Goal: Task Accomplishment & Management: Complete application form

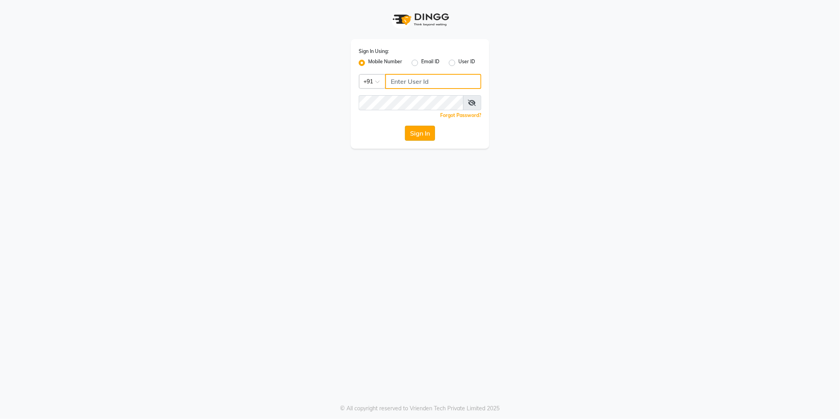
type input "9372078213"
click at [413, 131] on button "Sign In" at bounding box center [420, 133] width 30 height 15
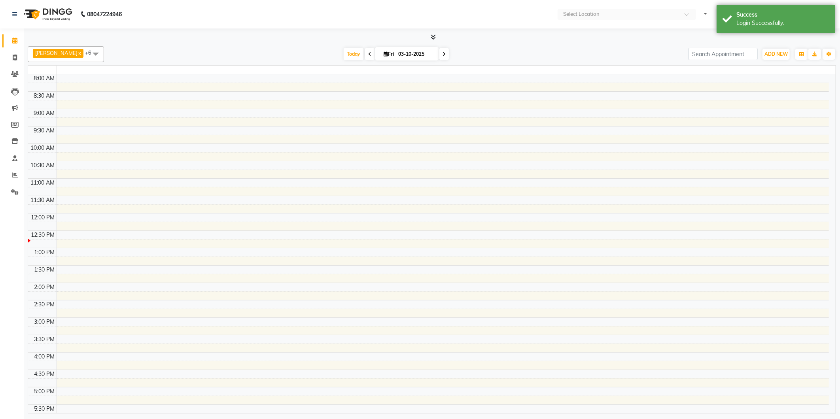
select select "en"
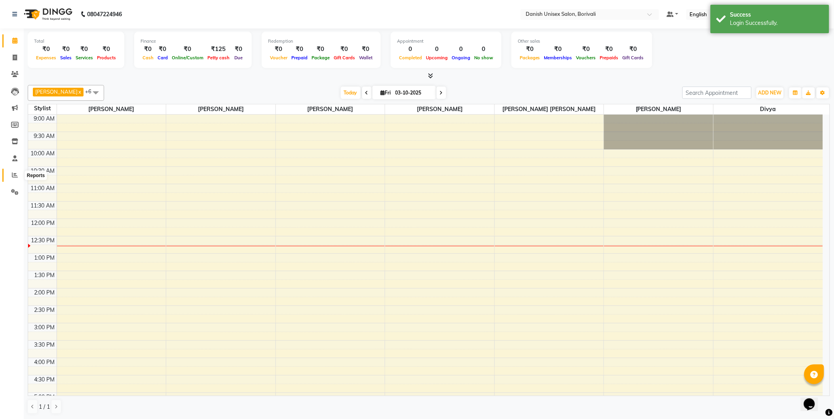
click at [13, 173] on icon at bounding box center [15, 175] width 6 height 6
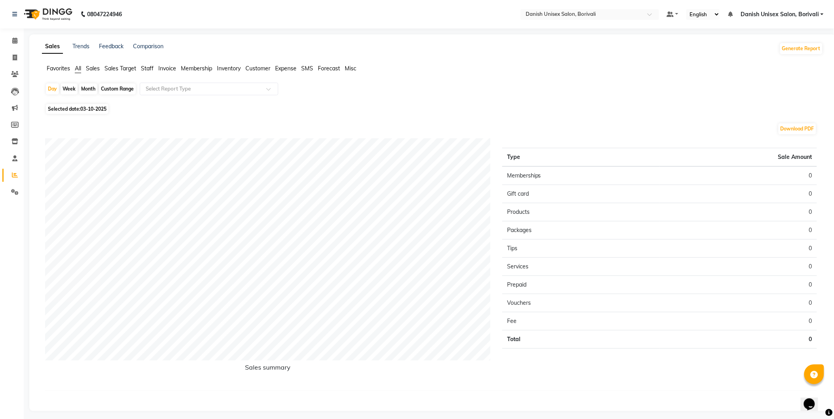
click at [91, 107] on span "03-10-2025" at bounding box center [93, 109] width 26 height 6
select select "10"
select select "2025"
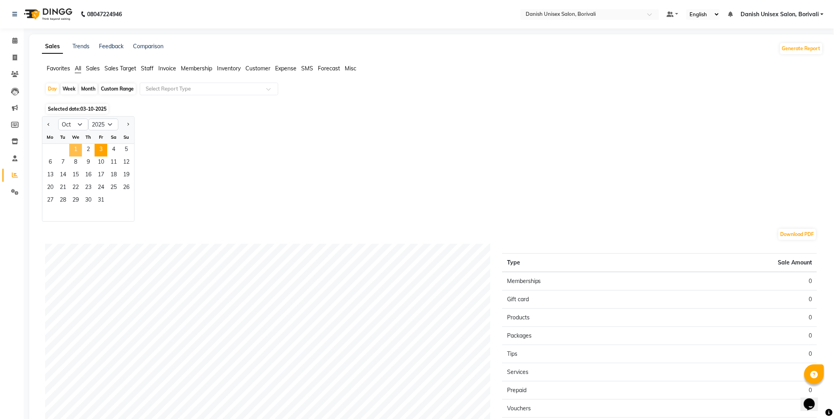
click at [73, 148] on span "1" at bounding box center [75, 150] width 13 height 13
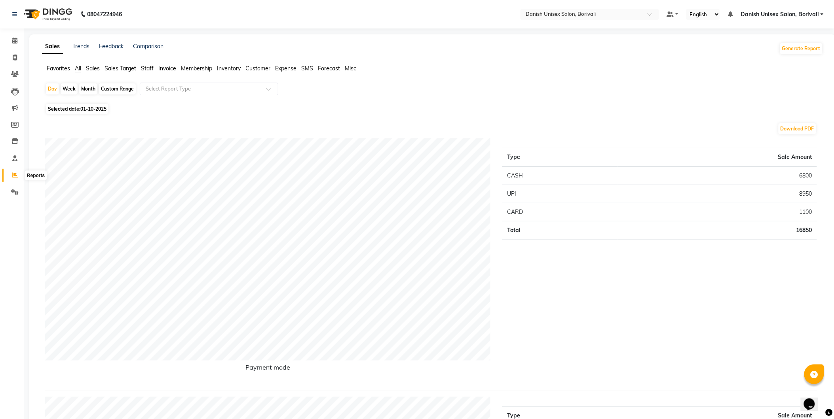
click at [12, 176] on icon at bounding box center [15, 175] width 6 height 6
click at [77, 110] on span "Selected date: [DATE]" at bounding box center [77, 109] width 63 height 10
select select "10"
select select "2025"
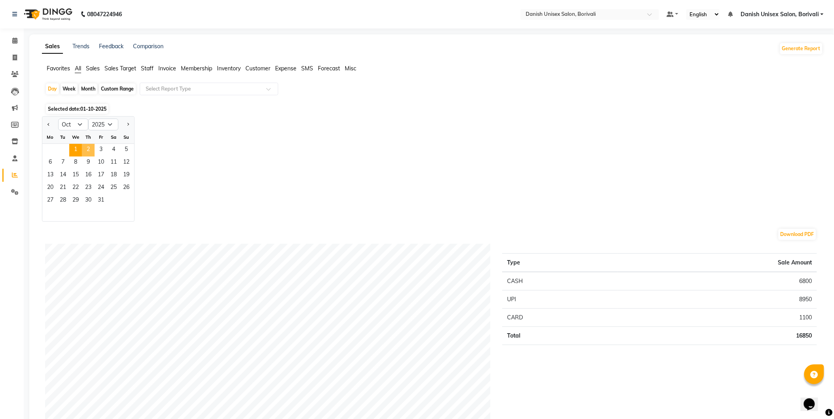
click at [91, 147] on span "2" at bounding box center [88, 150] width 13 height 13
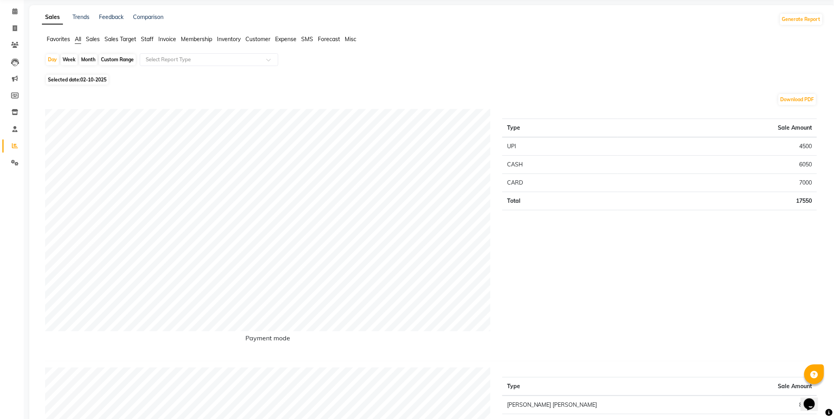
scroll to position [88, 0]
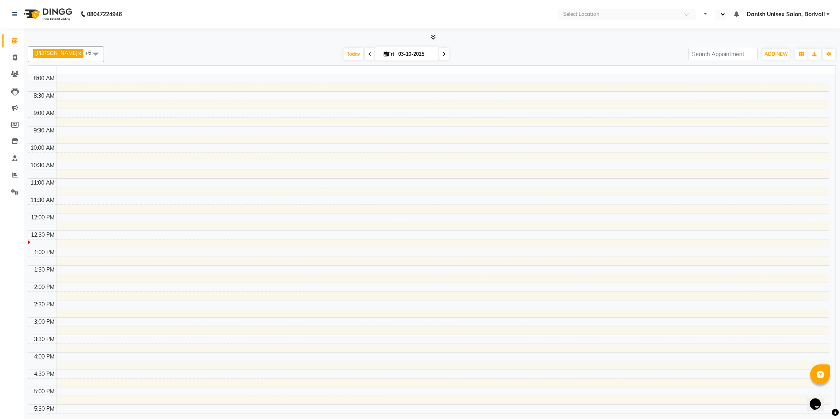
select select "en"
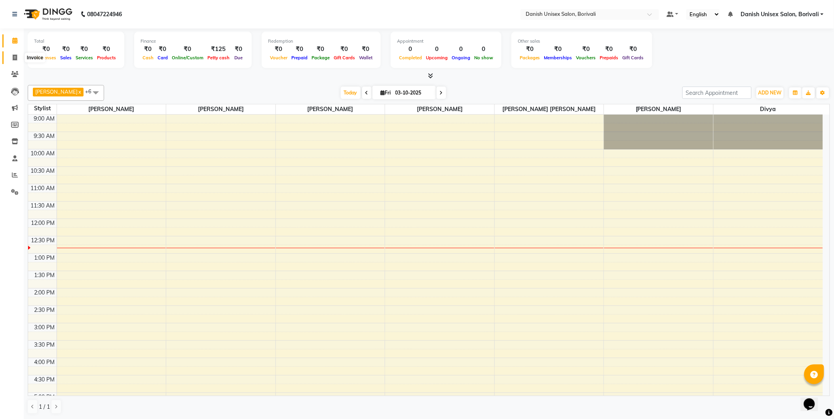
click at [15, 57] on icon at bounding box center [15, 58] width 4 height 6
select select "service"
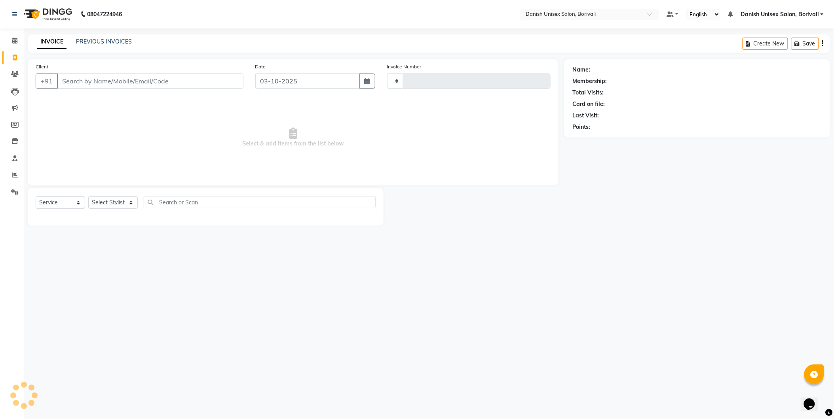
type input "2728"
select select "7068"
click at [15, 39] on icon at bounding box center [14, 41] width 5 height 6
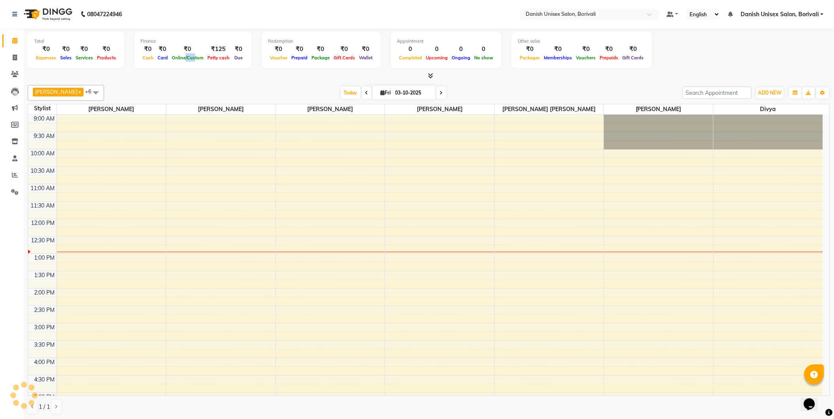
drag, startPoint x: 176, startPoint y: 70, endPoint x: 168, endPoint y: 72, distance: 8.5
click at [168, 75] on div "Total ₹0 Expenses ₹0 Sales ₹0 Services ₹0 Products Finance ₹0 Cash ₹0 Card ₹0 O…" at bounding box center [429, 54] width 802 height 52
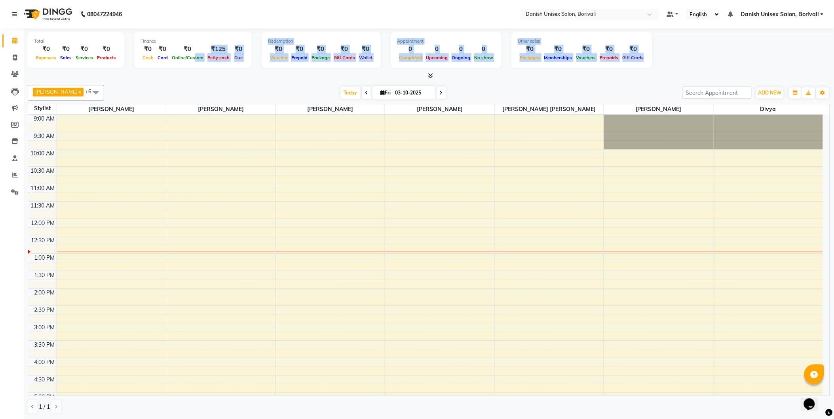
drag, startPoint x: -2, startPoint y: 262, endPoint x: 97, endPoint y: 233, distance: 103.2
drag, startPoint x: 97, startPoint y: 233, endPoint x: 271, endPoint y: 172, distance: 184.3
click at [271, 172] on tbody "9:00 AM 9:30 AM 10:00 AM 10:30 AM 11:00 AM 11:30 AM 12:00 PM 12:30 PM 1:00 PM 1…" at bounding box center [425, 376] width 794 height 522
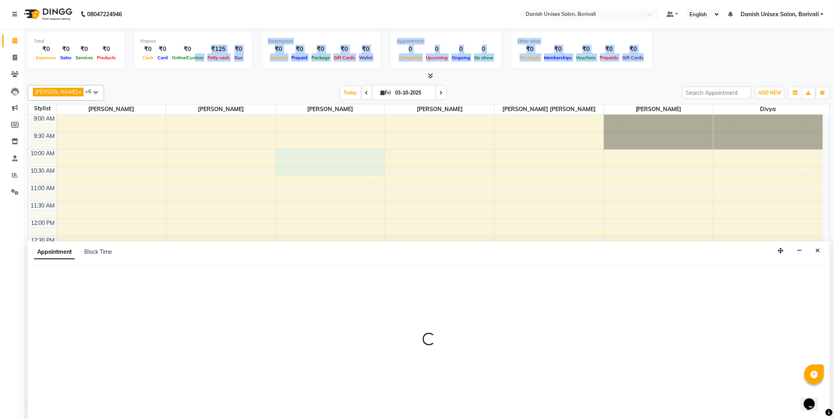
scroll to position [0, 0]
select select "58927"
select select "600"
select select "tentative"
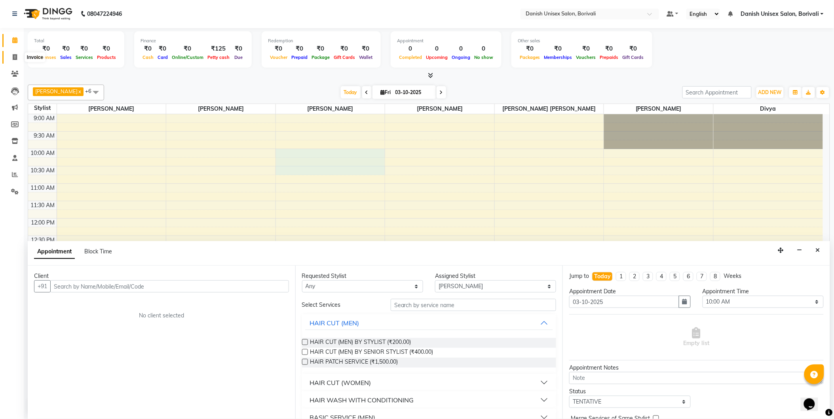
click at [16, 57] on icon at bounding box center [15, 57] width 4 height 6
select select "7068"
select select "service"
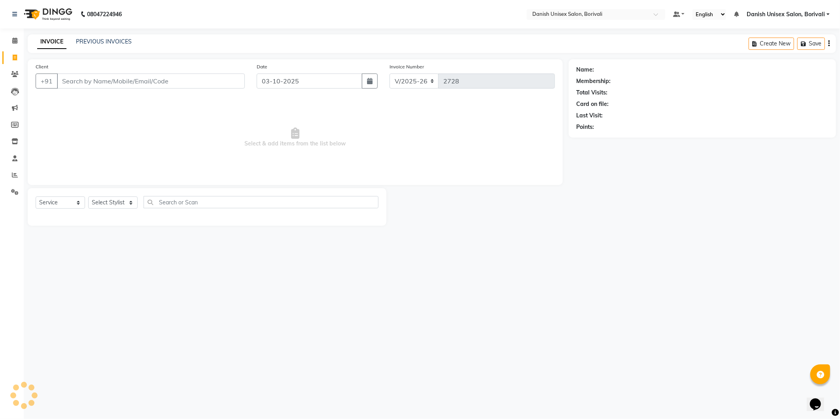
click at [101, 80] on input "Client" at bounding box center [151, 81] width 188 height 15
click at [111, 82] on input "Client" at bounding box center [151, 81] width 188 height 15
type input "9223358548"
click at [223, 80] on span "Add Client" at bounding box center [224, 81] width 31 height 8
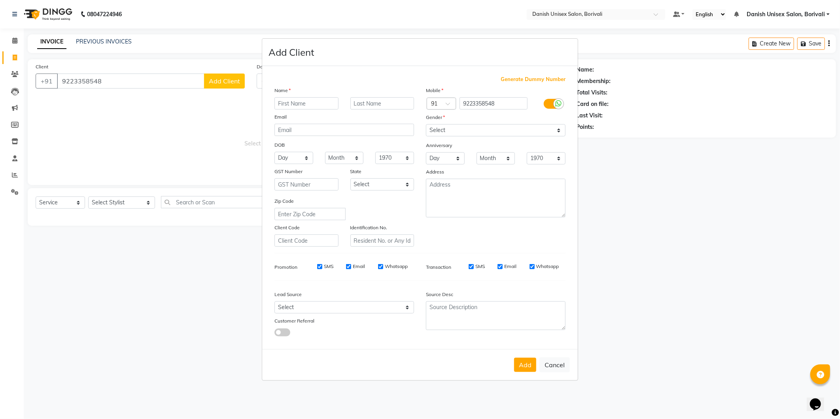
click at [318, 104] on input "text" at bounding box center [307, 103] width 64 height 12
type input "Jamparkash"
click at [471, 136] on select "Select [DEMOGRAPHIC_DATA] [DEMOGRAPHIC_DATA] Other Prefer Not To Say" at bounding box center [496, 130] width 140 height 12
select select "[DEMOGRAPHIC_DATA]"
click at [426, 124] on select "Select [DEMOGRAPHIC_DATA] [DEMOGRAPHIC_DATA] Other Prefer Not To Say" at bounding box center [496, 130] width 140 height 12
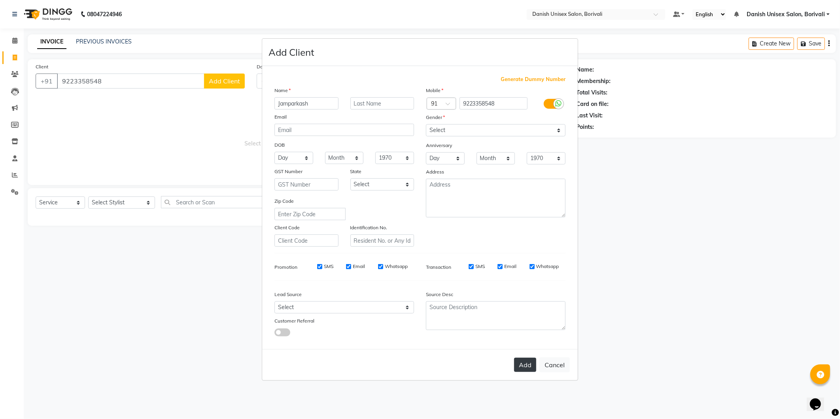
click at [523, 365] on button "Add" at bounding box center [525, 365] width 22 height 14
select select
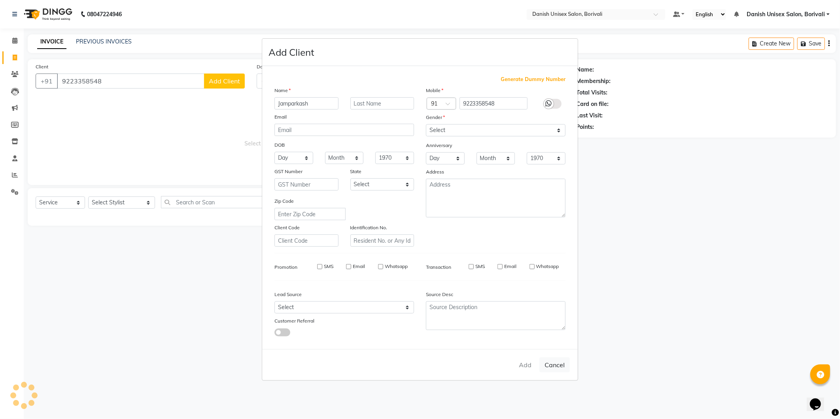
select select
checkbox input "false"
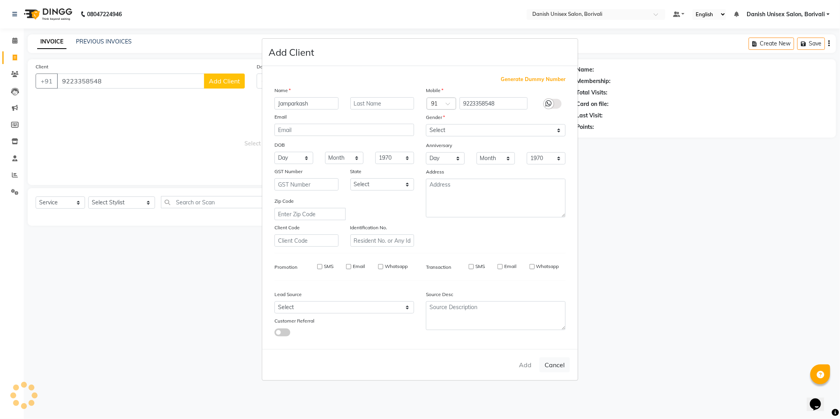
checkbox input "false"
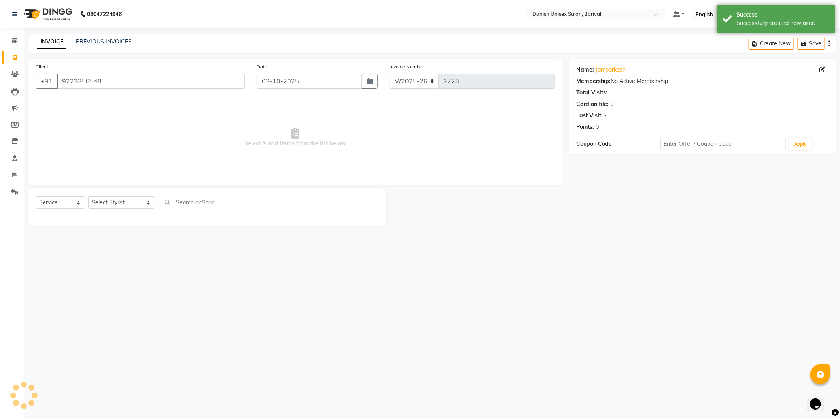
click at [130, 211] on div "Select Service Product Membership Package Voucher Prepaid Gift Card Select Styl…" at bounding box center [207, 205] width 343 height 19
click at [127, 204] on select "Select Stylist [PERSON_NAME] Bheem [PERSON_NAME] Danish Unisex Salon, [PERSON_N…" at bounding box center [121, 203] width 67 height 12
select select "58926"
click at [88, 197] on select "Select Stylist [PERSON_NAME] Bheem [PERSON_NAME] Danish Unisex Salon, [PERSON_N…" at bounding box center [121, 203] width 67 height 12
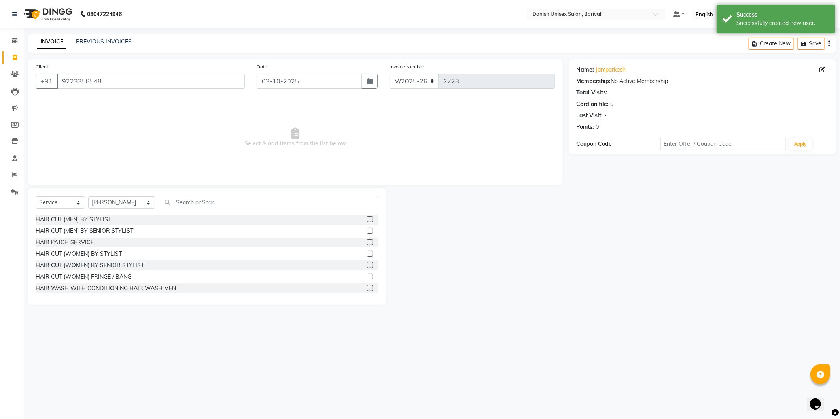
click at [367, 218] on label at bounding box center [370, 219] width 6 height 6
click at [367, 218] on input "checkbox" at bounding box center [369, 219] width 5 height 5
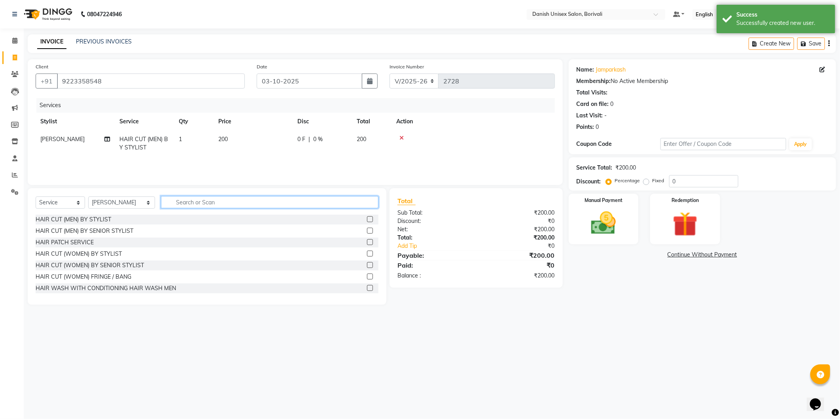
checkbox input "false"
click at [224, 200] on input "text" at bounding box center [270, 202] width 218 height 12
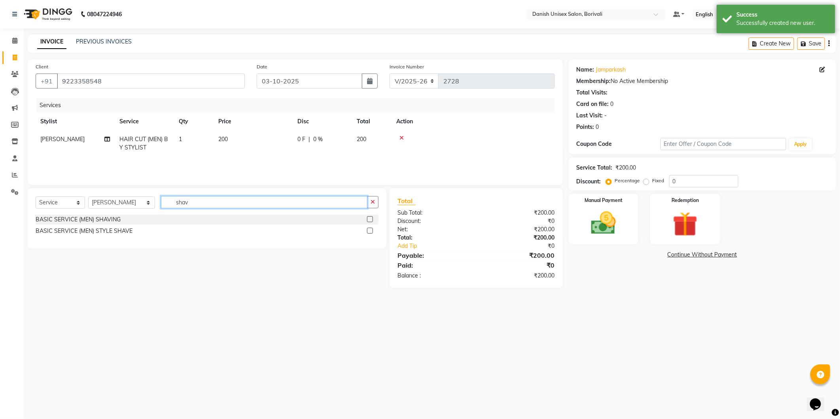
type input "shav"
click at [370, 230] on label at bounding box center [370, 231] width 6 height 6
click at [370, 230] on input "checkbox" at bounding box center [369, 231] width 5 height 5
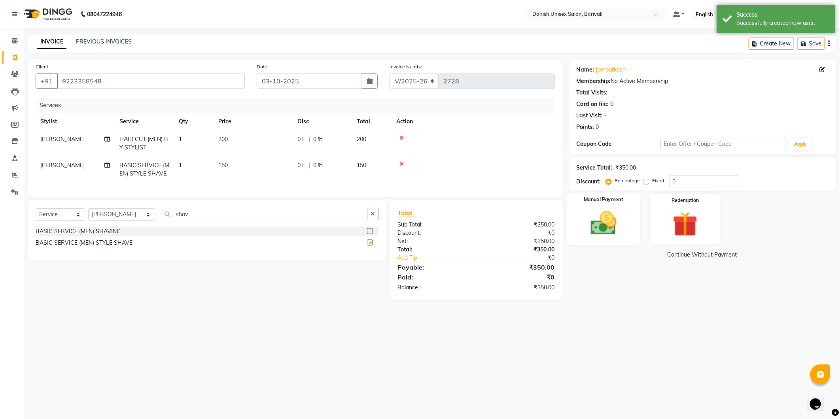
checkbox input "false"
click at [611, 232] on img at bounding box center [604, 224] width 42 height 30
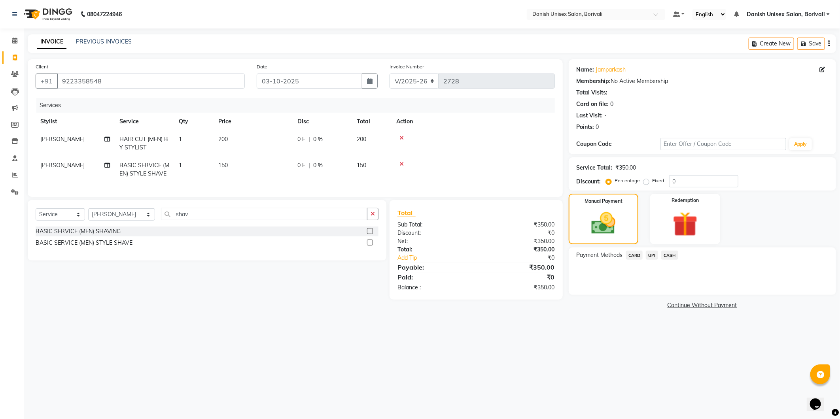
click at [671, 253] on span "CASH" at bounding box center [670, 255] width 17 height 9
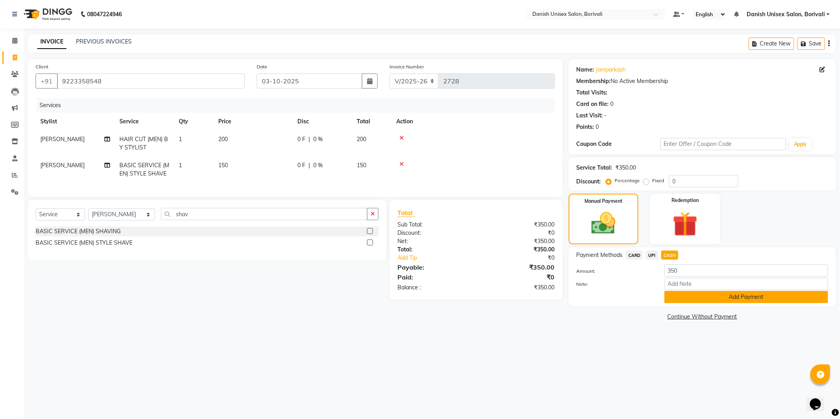
click at [695, 297] on button "Add Payment" at bounding box center [747, 297] width 164 height 12
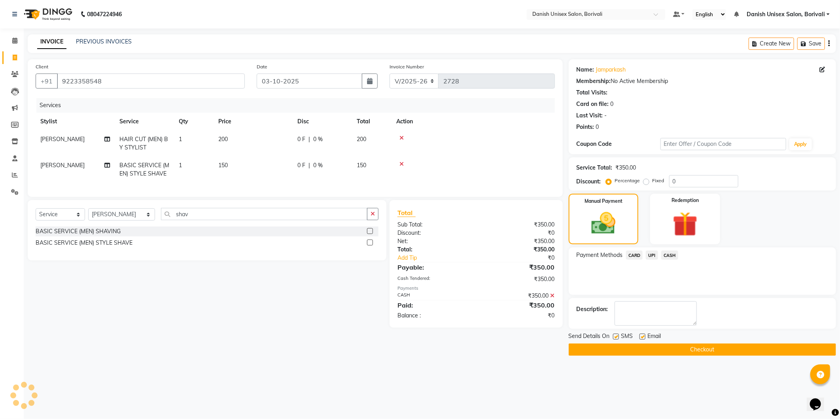
click at [694, 349] on button "Checkout" at bounding box center [702, 350] width 267 height 12
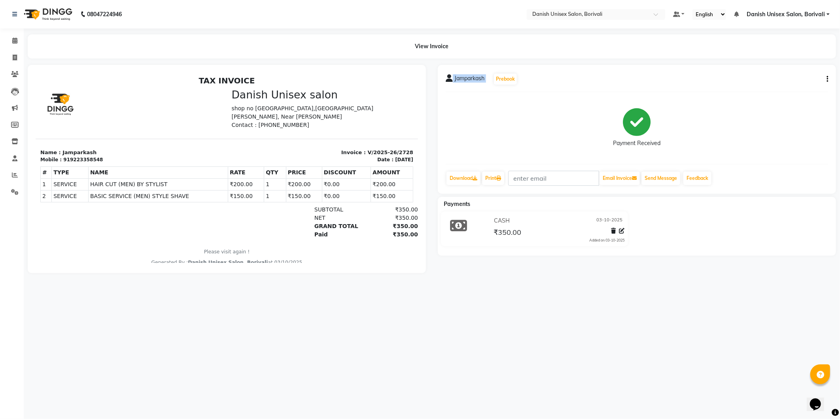
drag, startPoint x: 606, startPoint y: 78, endPoint x: 600, endPoint y: 91, distance: 14.7
click at [600, 91] on div "Jamparkash Prebook Payment Received Download Print Email Invoice Send Message F…" at bounding box center [637, 129] width 398 height 129
click at [15, 57] on icon at bounding box center [15, 58] width 4 height 6
select select "service"
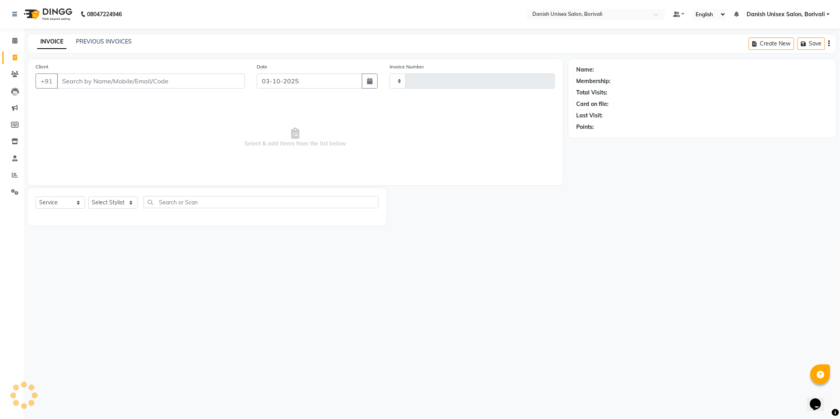
type input "2729"
select select "7068"
click at [98, 80] on input "Client" at bounding box center [151, 81] width 188 height 15
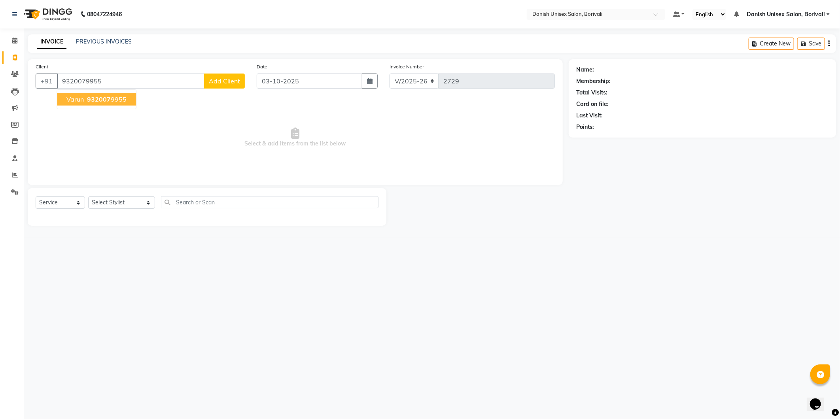
type input "9320079955"
click at [103, 102] on span "932007" at bounding box center [99, 99] width 24 height 8
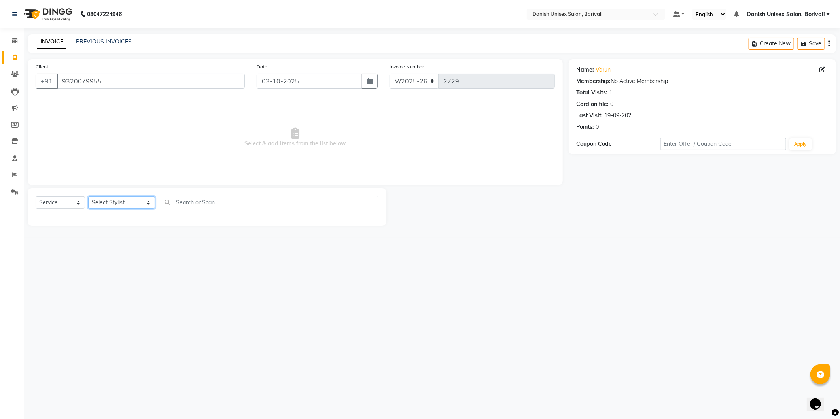
click at [109, 204] on select "Select Stylist [PERSON_NAME] Bheem [PERSON_NAME] Danish Unisex Salon, [PERSON_N…" at bounding box center [121, 203] width 67 height 12
click at [125, 204] on select "Select Stylist [PERSON_NAME] Bheem [PERSON_NAME] Danish Unisex Salon, [PERSON_N…" at bounding box center [121, 203] width 67 height 12
click at [141, 204] on select "Select Stylist [PERSON_NAME] Bheem [PERSON_NAME] Danish Unisex Salon, [PERSON_N…" at bounding box center [121, 203] width 67 height 12
click at [131, 201] on select "Select Stylist [PERSON_NAME] Bheem [PERSON_NAME] Danish Unisex Salon, [PERSON_N…" at bounding box center [121, 203] width 67 height 12
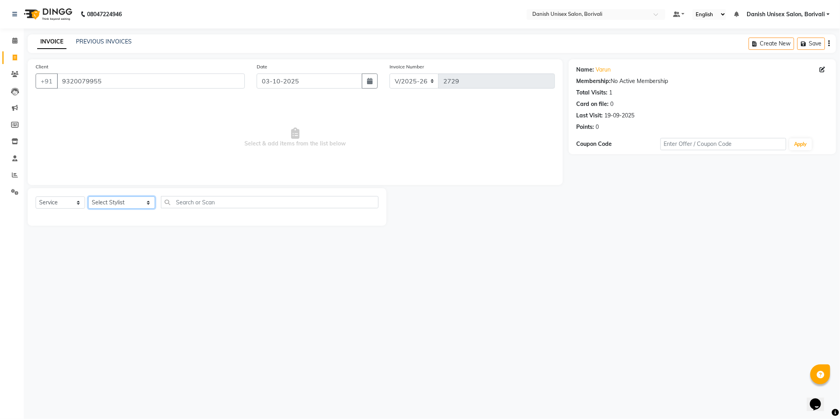
click at [112, 202] on select "Select Stylist [PERSON_NAME] Bheem [PERSON_NAME] Danish Unisex Salon, [PERSON_N…" at bounding box center [121, 203] width 67 height 12
click at [138, 203] on select "Select Stylist [PERSON_NAME] Bheem [PERSON_NAME] Danish Unisex Salon, [PERSON_N…" at bounding box center [121, 203] width 67 height 12
click at [88, 197] on select "Select Stylist [PERSON_NAME] Bheem [PERSON_NAME] Danish Unisex Salon, [PERSON_N…" at bounding box center [121, 203] width 67 height 12
click at [133, 202] on select "Select Stylist [PERSON_NAME] Bheem [PERSON_NAME] Danish Unisex Salon, [PERSON_N…" at bounding box center [121, 203] width 67 height 12
click at [57, 202] on select "Select Service Product Membership Package Voucher Prepaid Gift Card" at bounding box center [60, 203] width 49 height 12
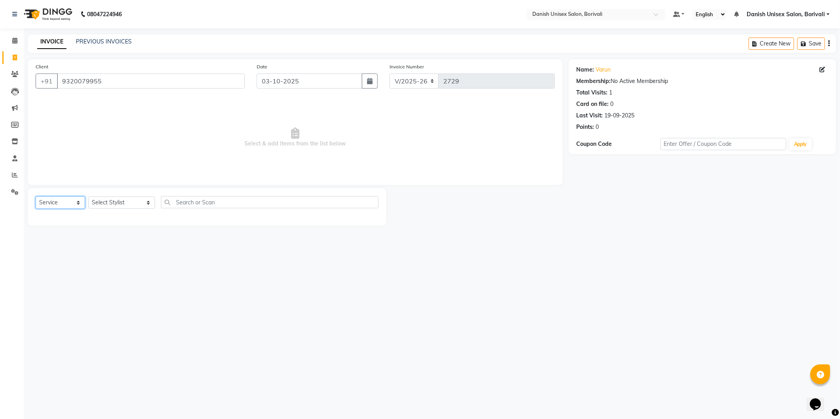
select select "select"
click at [36, 197] on select "Select Service Product Membership Package Voucher Prepaid Gift Card" at bounding box center [60, 203] width 49 height 12
click at [105, 203] on select "Select Stylist [PERSON_NAME] Bheem [PERSON_NAME] Danish Unisex Salon, [PERSON_N…" at bounding box center [121, 203] width 67 height 12
click at [58, 200] on select "Select Service Product Membership Package Voucher Prepaid Gift Card" at bounding box center [60, 203] width 49 height 12
click at [143, 200] on select "Select Stylist [PERSON_NAME] Bheem [PERSON_NAME] Danish Unisex Salon, [PERSON_N…" at bounding box center [121, 203] width 67 height 12
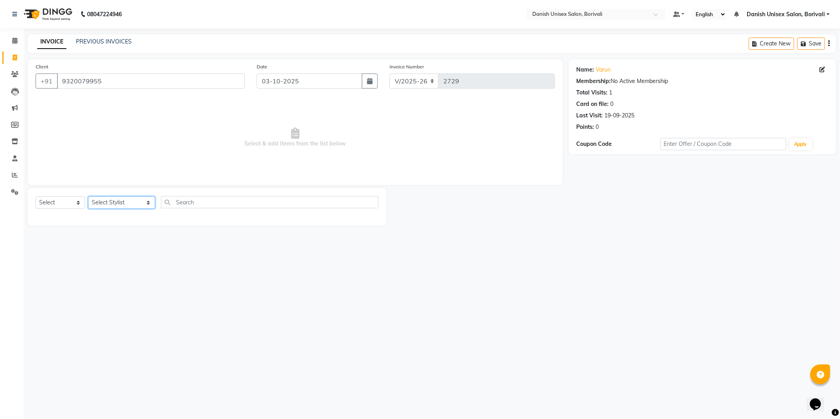
click at [140, 201] on select "Select Stylist [PERSON_NAME] Bheem [PERSON_NAME] Danish Unisex Salon, [PERSON_N…" at bounding box center [121, 203] width 67 height 12
click at [88, 197] on select "Select Stylist [PERSON_NAME] Bheem [PERSON_NAME] Danish Unisex Salon, [PERSON_N…" at bounding box center [121, 203] width 67 height 12
click at [139, 203] on select "Select Stylist [PERSON_NAME] Bheem [PERSON_NAME] Danish Unisex Salon, [PERSON_N…" at bounding box center [121, 203] width 67 height 12
click at [202, 267] on div "08047224946 Select Location × Danish Unisex Salon, Borivali Default Panel My Pa…" at bounding box center [420, 209] width 840 height 419
click at [15, 44] on icon at bounding box center [14, 41] width 5 height 6
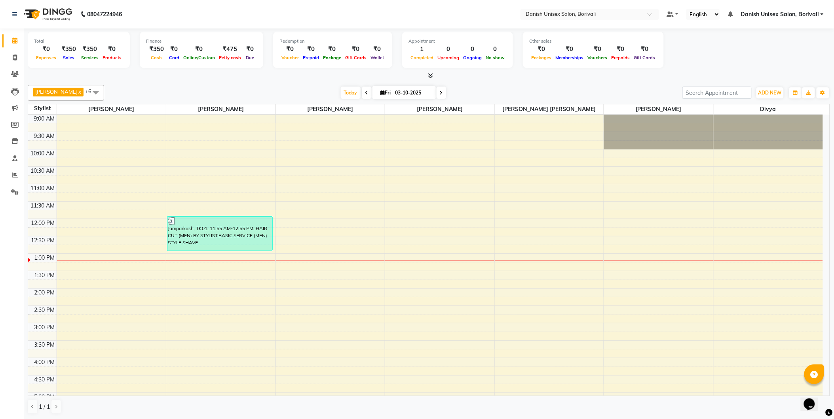
click at [88, 94] on span at bounding box center [96, 92] width 16 height 15
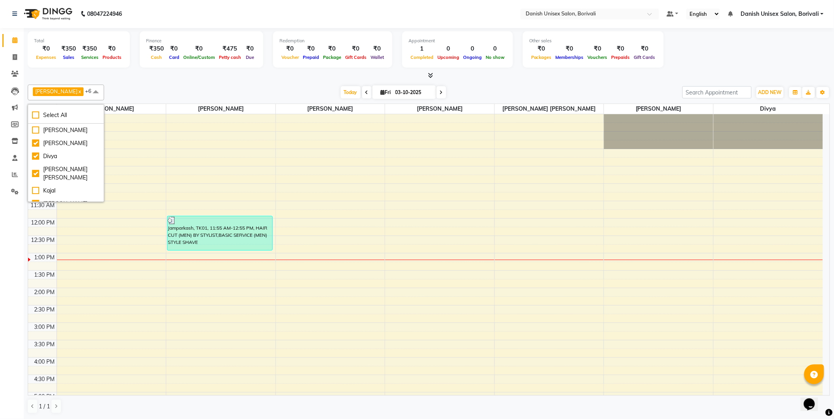
click at [88, 91] on span at bounding box center [96, 92] width 16 height 15
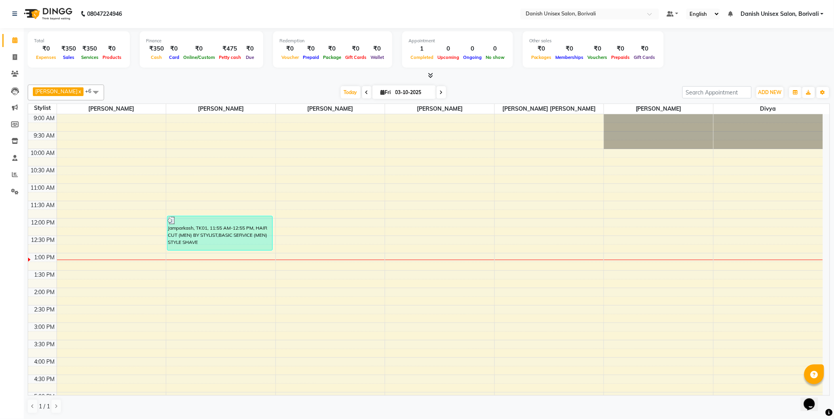
click at [88, 91] on span at bounding box center [96, 92] width 16 height 15
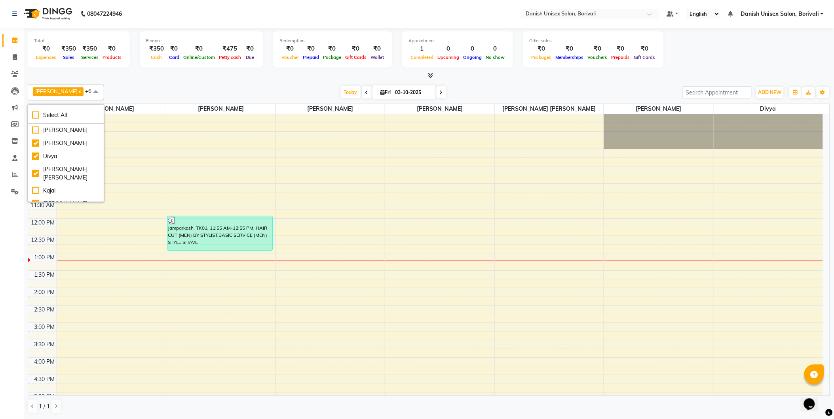
click at [88, 91] on span at bounding box center [96, 92] width 16 height 15
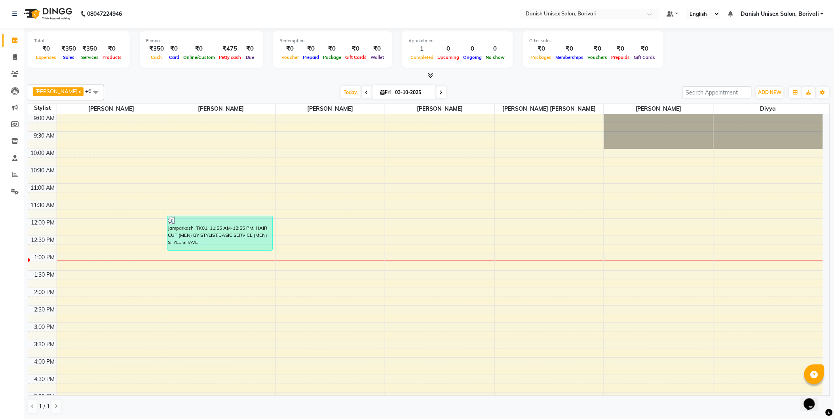
click at [66, 92] on span "[PERSON_NAME]" at bounding box center [56, 91] width 42 height 6
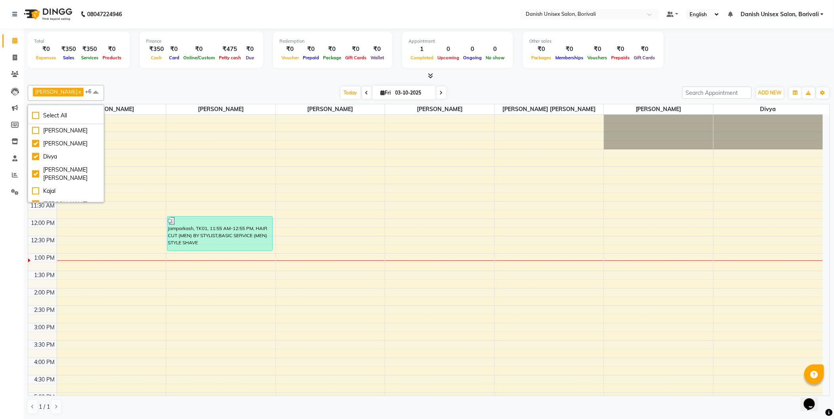
click at [78, 93] on link "x" at bounding box center [80, 92] width 4 height 6
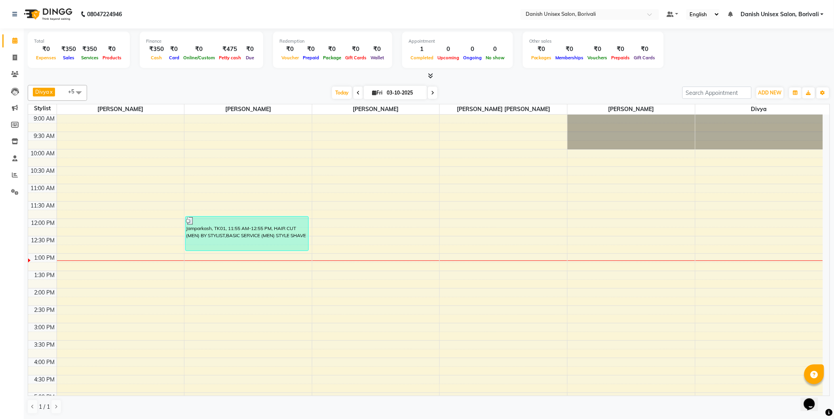
click at [76, 91] on span at bounding box center [79, 92] width 16 height 15
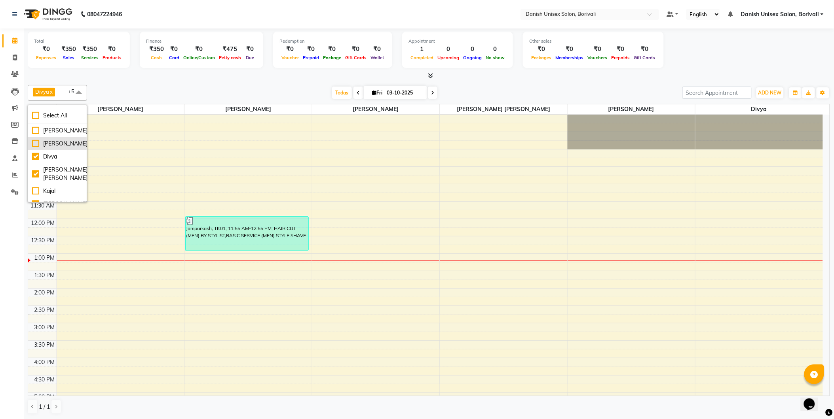
click at [36, 146] on div "[PERSON_NAME]" at bounding box center [57, 144] width 51 height 8
checkbox input "true"
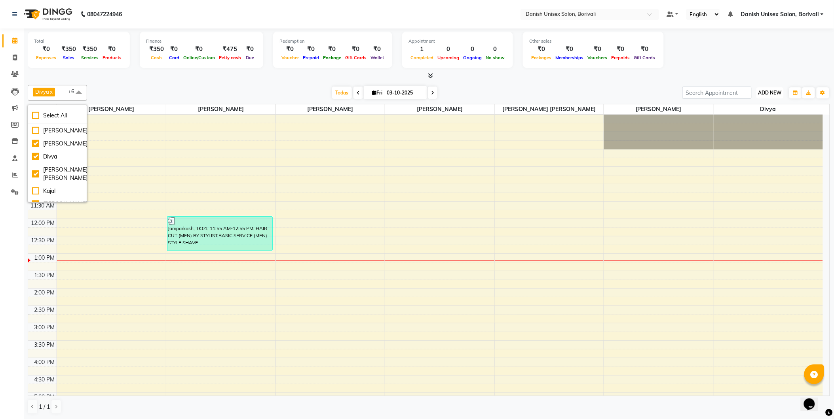
click at [769, 95] on span "ADD NEW" at bounding box center [769, 93] width 23 height 6
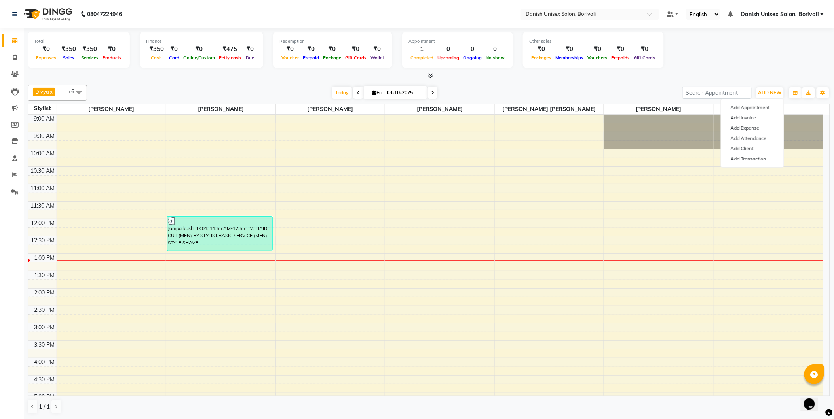
click at [783, 68] on div "Total ₹0 Expenses ₹350 Sales ₹350 Services ₹0 Products Finance ₹350 Cash ₹0 Car…" at bounding box center [429, 51] width 802 height 39
click at [66, 95] on span "Divya x [PERSON_NAME] [PERSON_NAME] x [PERSON_NAME] x [PERSON_NAME] [PERSON_NAM…" at bounding box center [57, 93] width 59 height 16
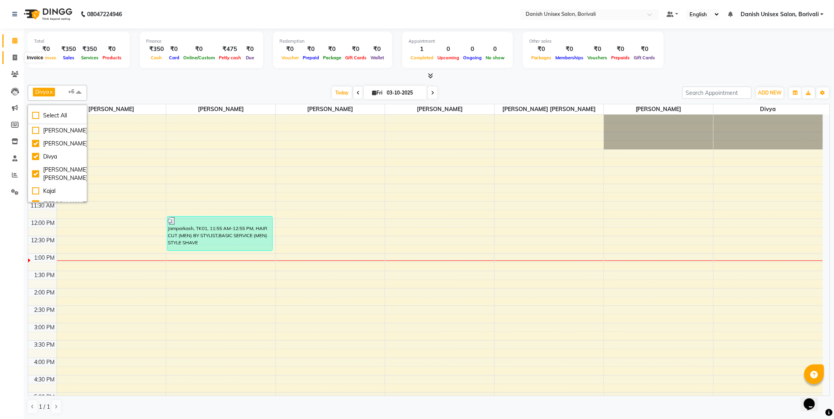
click at [13, 58] on icon at bounding box center [15, 58] width 4 height 6
select select "service"
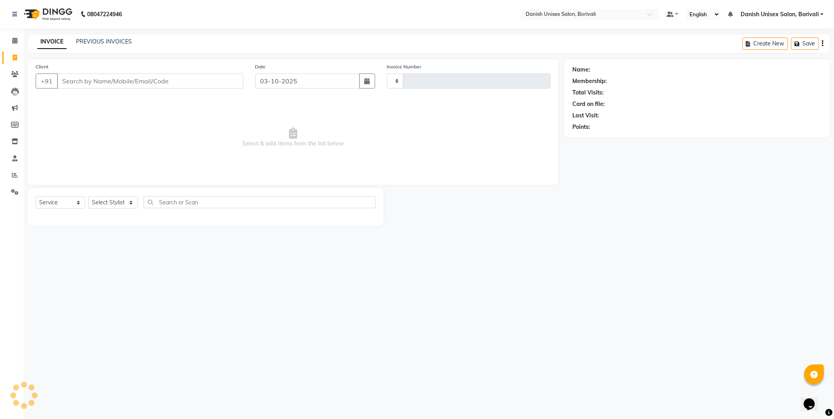
type input "2729"
select select "7068"
click at [77, 82] on input "Client" at bounding box center [151, 81] width 188 height 15
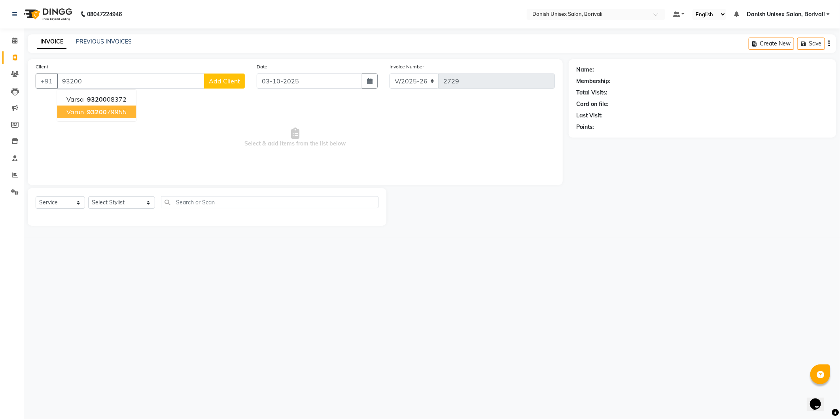
click at [93, 115] on span "93200" at bounding box center [97, 112] width 20 height 8
type input "9320079955"
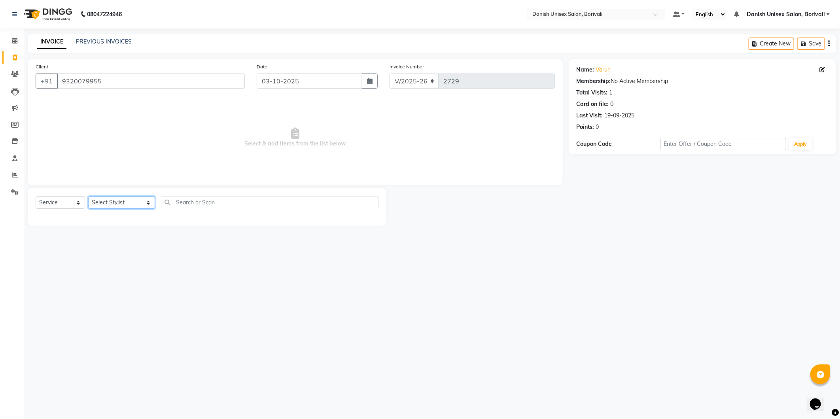
click at [140, 204] on select "Select Stylist [PERSON_NAME] Bheem [PERSON_NAME] Danish Unisex Salon, [PERSON_N…" at bounding box center [121, 203] width 67 height 12
click at [140, 201] on select "Select Stylist [PERSON_NAME] Bheem [PERSON_NAME] Danish Unisex Salon, [PERSON_N…" at bounding box center [121, 203] width 67 height 12
click at [108, 199] on select "Select Stylist [PERSON_NAME] Bheem [PERSON_NAME] Danish Unisex Salon, [PERSON_N…" at bounding box center [121, 203] width 67 height 12
click at [64, 202] on select "Select Service Product Membership Package Voucher Prepaid Gift Card" at bounding box center [60, 203] width 49 height 12
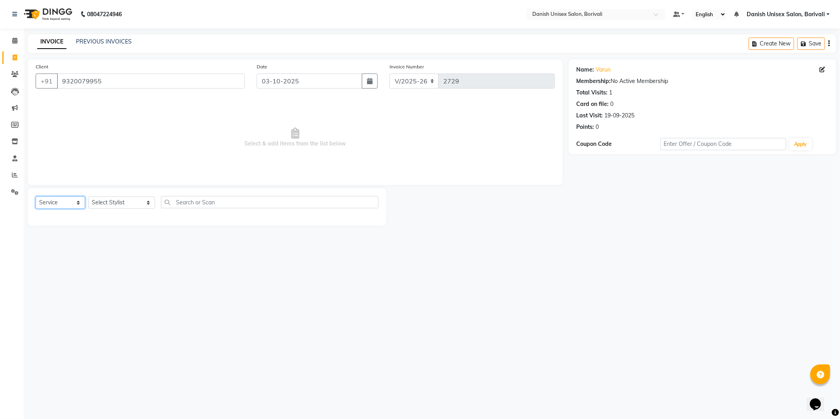
select select "select"
click at [36, 197] on select "Select Service Product Membership Package Voucher Prepaid Gift Card" at bounding box center [60, 203] width 49 height 12
click at [171, 203] on input "text" at bounding box center [270, 202] width 218 height 12
click at [127, 205] on select "Select Stylist [PERSON_NAME] Bheem [PERSON_NAME] Danish Unisex Salon, [PERSON_N…" at bounding box center [121, 203] width 67 height 12
click at [216, 195] on div "Select Service Product Membership Package Voucher Prepaid Gift Card Select Styl…" at bounding box center [207, 207] width 359 height 38
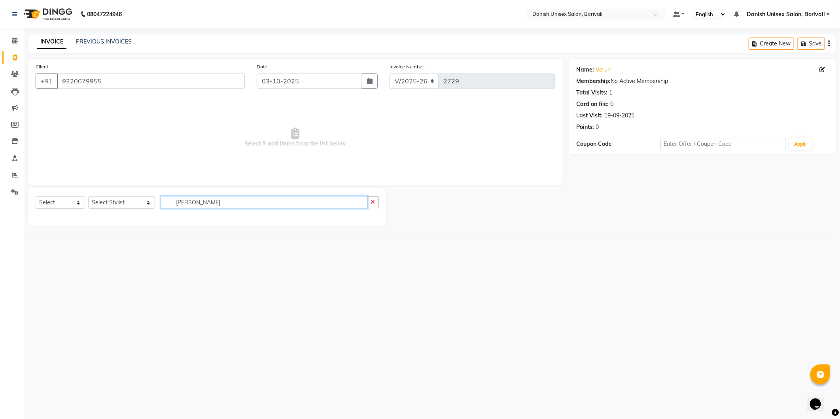
click at [214, 199] on input "[PERSON_NAME]" at bounding box center [264, 202] width 207 height 12
type input "S"
click at [76, 205] on select "Select Service Product Membership Package Voucher Prepaid Gift Card" at bounding box center [60, 203] width 49 height 12
click at [36, 197] on select "Select Service Product Membership Package Voucher Prepaid Gift Card" at bounding box center [60, 203] width 49 height 12
click at [64, 205] on select "Select Service Product Membership Package Voucher Prepaid Gift Card" at bounding box center [60, 203] width 49 height 12
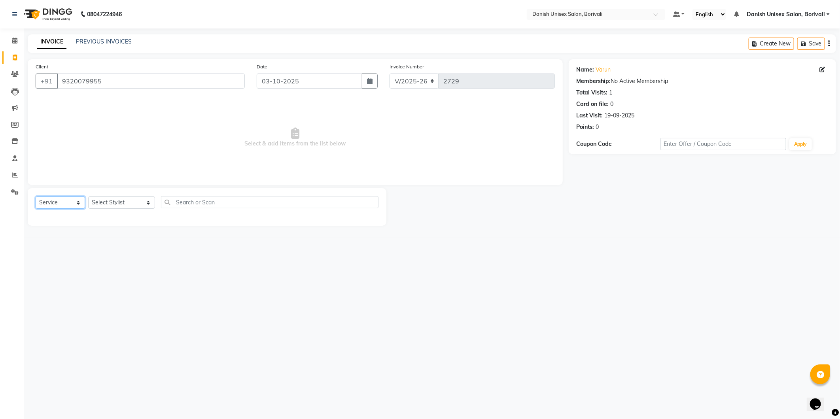
select select "select"
click at [36, 197] on select "Select Service Product Membership Package Voucher Prepaid Gift Card" at bounding box center [60, 203] width 49 height 12
click at [107, 203] on select "Select Stylist [PERSON_NAME] Bheem [PERSON_NAME] Danish Unisex Salon, [PERSON_N…" at bounding box center [121, 203] width 67 height 12
click at [141, 204] on select "Select Stylist [PERSON_NAME] Bheem [PERSON_NAME] Danish Unisex Salon, [PERSON_N…" at bounding box center [121, 203] width 67 height 12
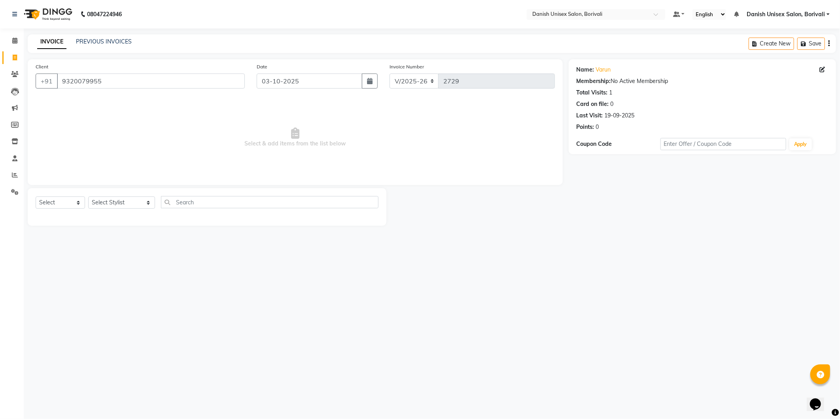
click at [271, 275] on div "08047224946 Select Location × Danish Unisex Salon, Borivali Default Panel My Pa…" at bounding box center [420, 209] width 840 height 419
click at [829, 44] on icon "button" at bounding box center [829, 44] width 2 height 0
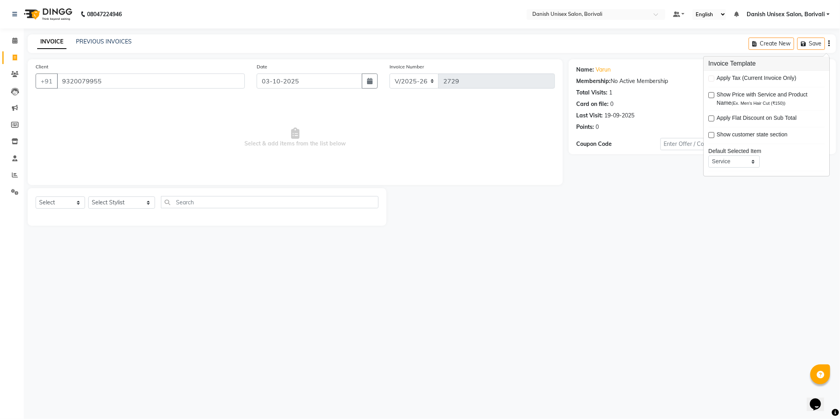
click at [690, 236] on main "INVOICE PREVIOUS INVOICES Create New Save Client [PHONE_NUMBER] Date [DATE] Inv…" at bounding box center [432, 135] width 817 height 203
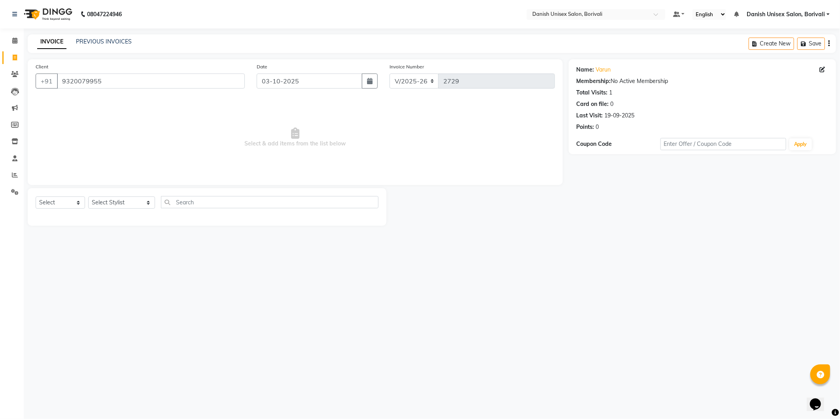
click at [813, 36] on div "Create New Save" at bounding box center [792, 43] width 87 height 19
click at [810, 44] on button "Save" at bounding box center [812, 44] width 28 height 12
click at [572, 239] on div "08047224946 Select Location × Danish Unisex Salon, Borivali Default Panel My Pa…" at bounding box center [420, 209] width 840 height 419
click at [729, 13] on div "Your cart is empty" at bounding box center [776, 15] width 119 height 20
click at [16, 38] on icon at bounding box center [14, 41] width 5 height 6
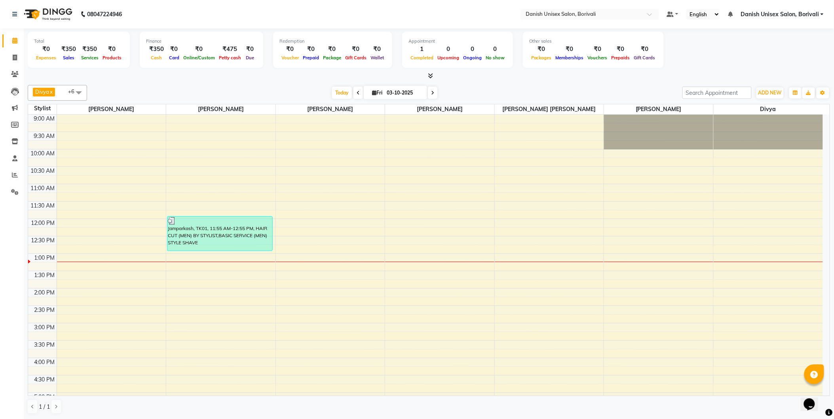
click at [772, 15] on span "Danish Unisex Salon, Borivali" at bounding box center [779, 14] width 78 height 8
click at [701, 58] on div "Total ₹0 Expenses ₹350 Sales ₹350 Services ₹0 Products Finance ₹350 Cash ₹0 Car…" at bounding box center [429, 51] width 802 height 39
click at [699, 16] on select "English ENGLISH Español العربية मराठी हिंदी ગુજરાતી தமிழ் 中文" at bounding box center [703, 14] width 34 height 11
click at [766, 43] on div "Total ₹0 Expenses ₹350 Sales ₹350 Services ₹0 Products Finance ₹350 Cash ₹0 Car…" at bounding box center [429, 51] width 802 height 39
click at [17, 55] on icon at bounding box center [15, 58] width 4 height 6
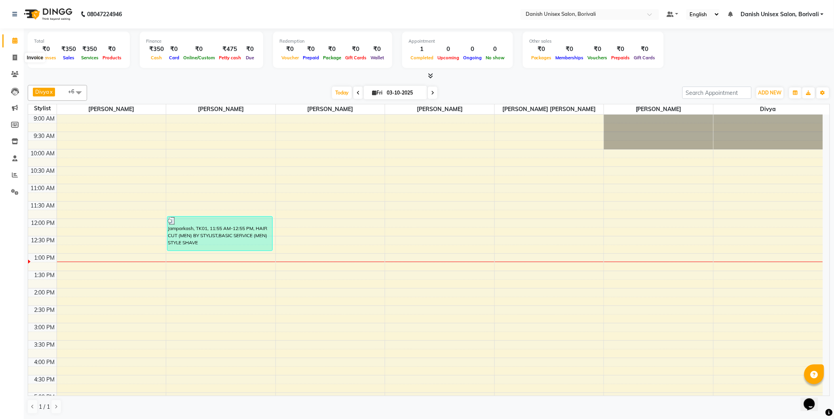
select select "service"
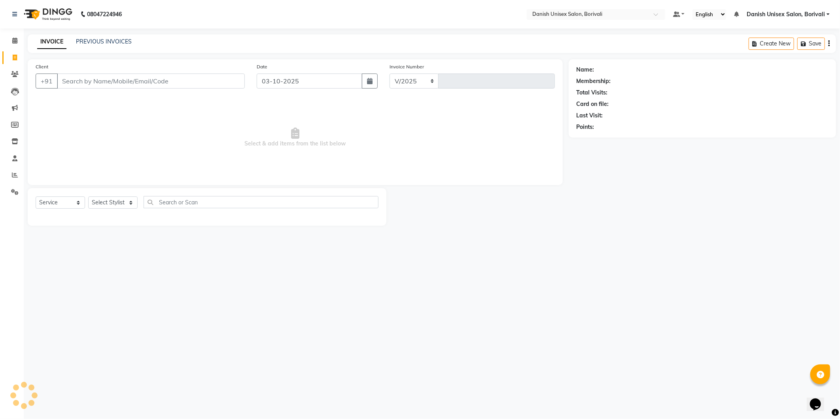
select select "7068"
type input "2729"
click at [76, 84] on input "Client" at bounding box center [151, 81] width 188 height 15
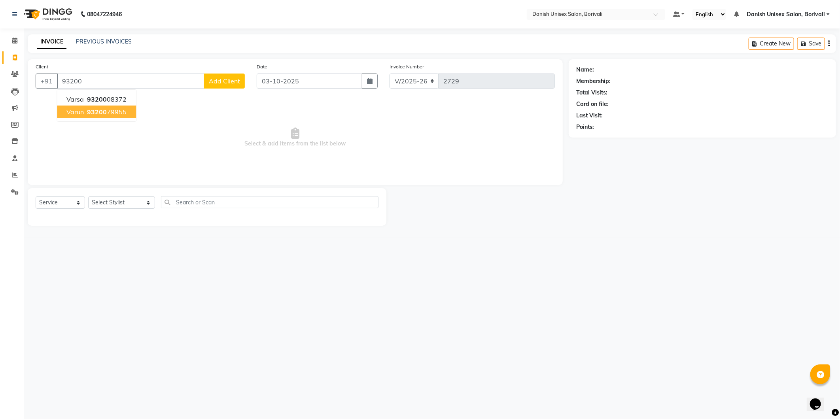
click at [89, 112] on span "93200" at bounding box center [97, 112] width 20 height 8
type input "9320079955"
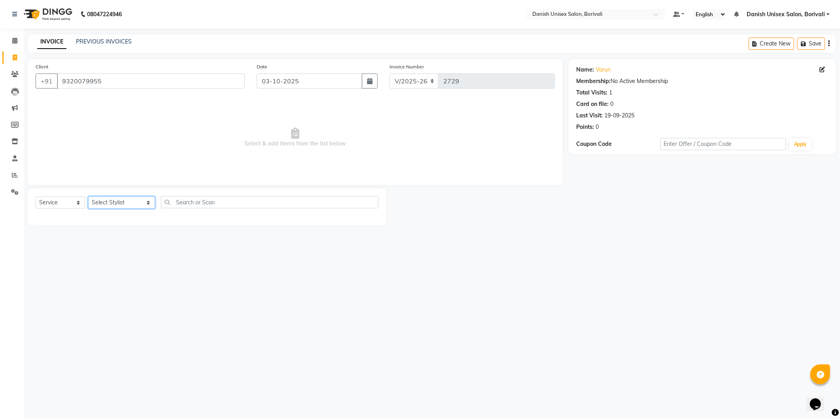
click at [141, 203] on select "Select Stylist [PERSON_NAME] Bheem [PERSON_NAME] Danish Unisex Salon, [PERSON_N…" at bounding box center [121, 203] width 67 height 12
click at [212, 271] on div "08047224946 Select Location × Danish Unisex Salon, Borivali Default Panel My Pa…" at bounding box center [420, 209] width 840 height 419
click at [116, 205] on select "Select Stylist [PERSON_NAME] Bheem [PERSON_NAME] Danish Unisex Salon, [PERSON_N…" at bounding box center [121, 203] width 67 height 12
click at [14, 161] on icon at bounding box center [14, 158] width 5 height 6
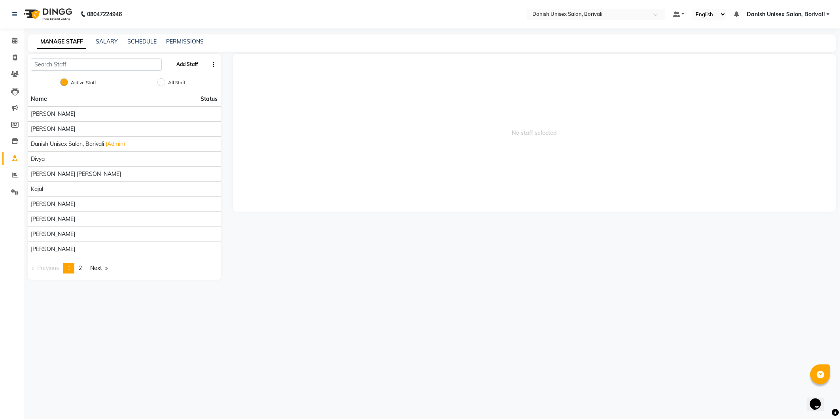
click at [188, 64] on button "Add Staff" at bounding box center [187, 64] width 28 height 13
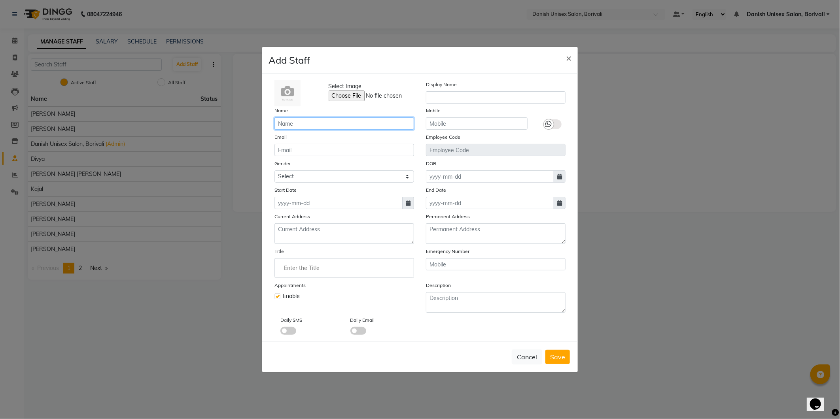
click at [281, 127] on input "text" at bounding box center [345, 124] width 140 height 12
type input "[PERSON_NAME]"
click at [291, 173] on select "Select [DEMOGRAPHIC_DATA] [DEMOGRAPHIC_DATA] Other Prefer Not To Say" at bounding box center [345, 177] width 140 height 12
select select "[DEMOGRAPHIC_DATA]"
click at [275, 171] on select "Select [DEMOGRAPHIC_DATA] [DEMOGRAPHIC_DATA] Other Prefer Not To Say" at bounding box center [345, 177] width 140 height 12
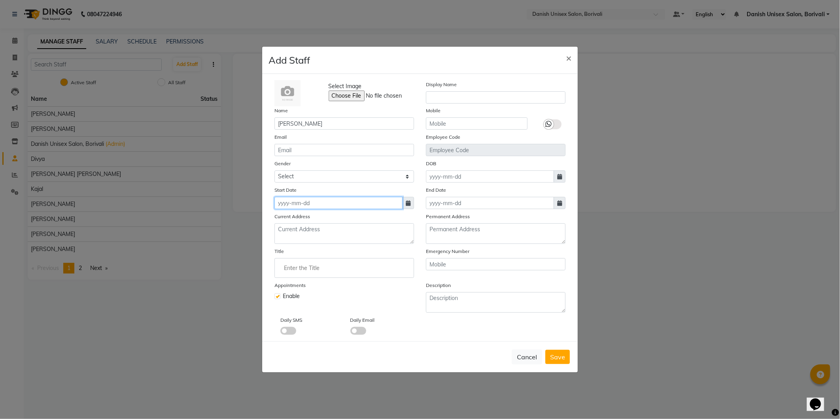
click at [295, 204] on input at bounding box center [339, 203] width 128 height 12
select select "10"
select select "2025"
click at [334, 243] on div "3" at bounding box center [333, 244] width 13 height 13
type input "03-10-2025"
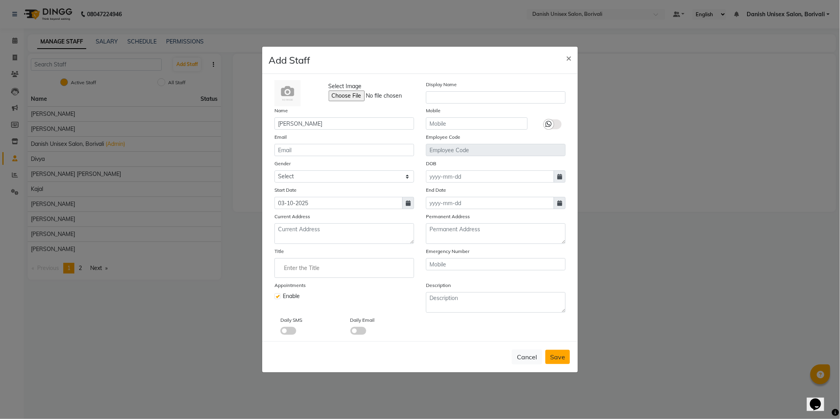
click at [554, 361] on button "Save" at bounding box center [558, 357] width 25 height 14
select select
checkbox input "false"
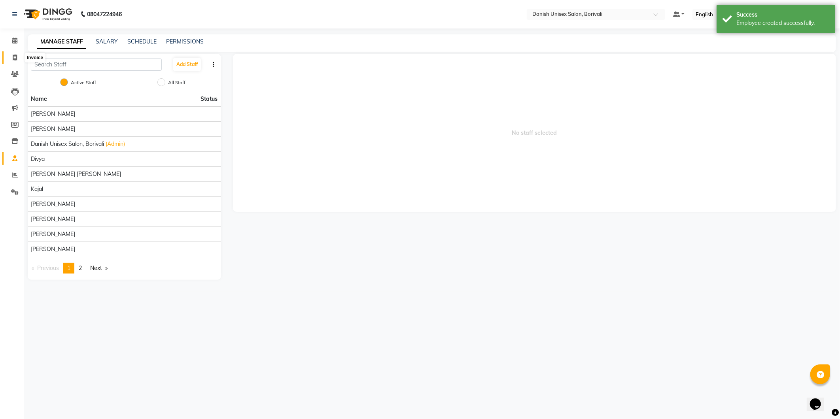
click at [14, 60] on icon at bounding box center [15, 58] width 4 height 6
select select "service"
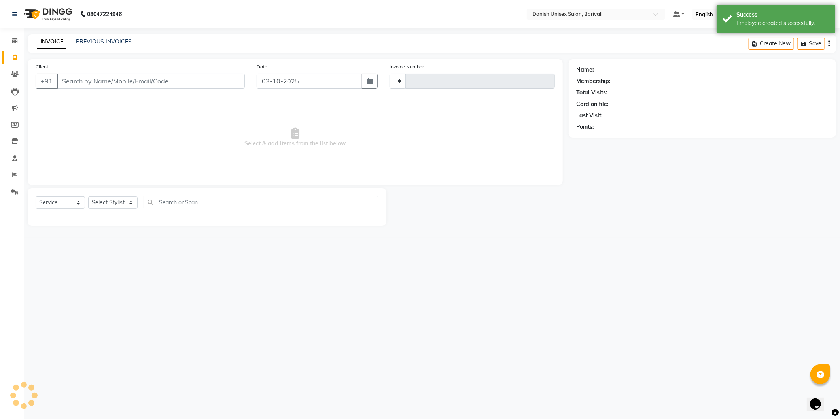
type input "2729"
select select "7068"
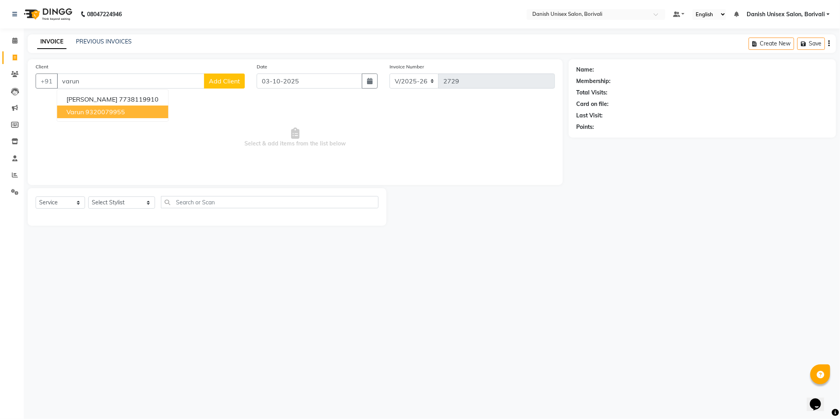
click at [87, 114] on ngb-highlight "9320079955" at bounding box center [105, 112] width 40 height 8
type input "9320079955"
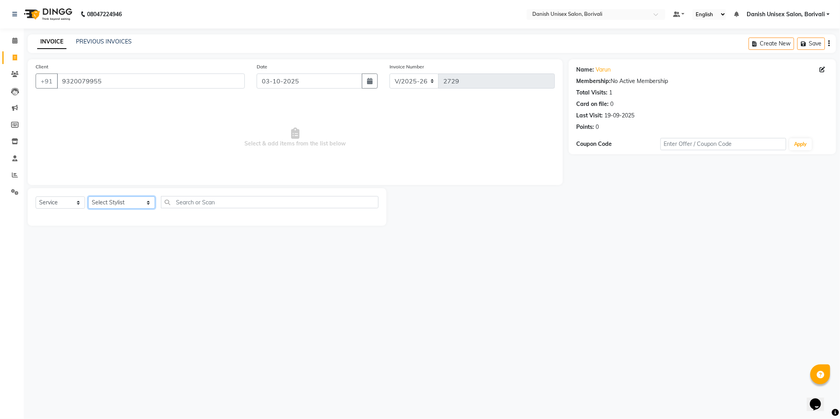
click at [109, 200] on select "Select Stylist [PERSON_NAME] Bheem [PERSON_NAME] Danish Unisex Salon, [PERSON_N…" at bounding box center [121, 203] width 67 height 12
click at [617, 18] on input "text" at bounding box center [588, 15] width 115 height 8
click at [566, 25] on span "Danish Unisex Salon, Borivali" at bounding box center [566, 26] width 71 height 6
click at [112, 204] on select "Select Stylist [PERSON_NAME] Bheem [PERSON_NAME] Danish Unisex Salon, [PERSON_N…" at bounding box center [121, 203] width 67 height 12
select select "93636"
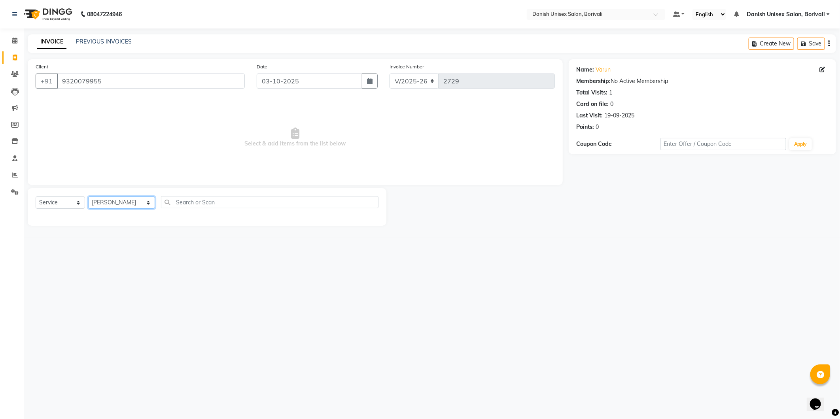
click at [88, 197] on select "Select Stylist [PERSON_NAME] Bheem [PERSON_NAME] Danish Unisex Salon, [PERSON_N…" at bounding box center [121, 203] width 67 height 12
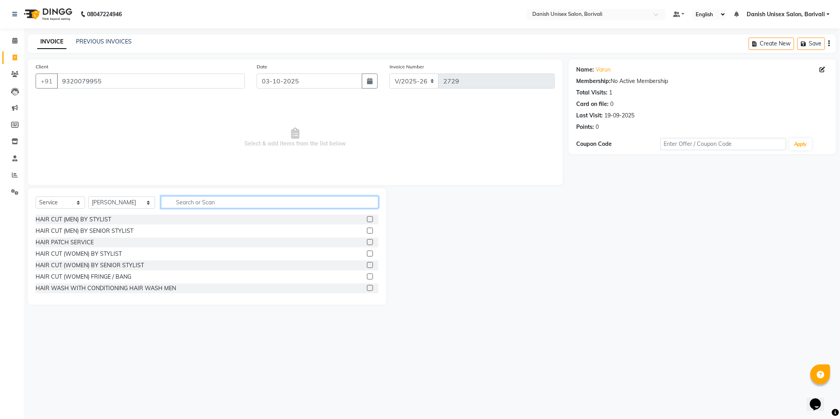
click at [335, 200] on input "text" at bounding box center [270, 202] width 218 height 12
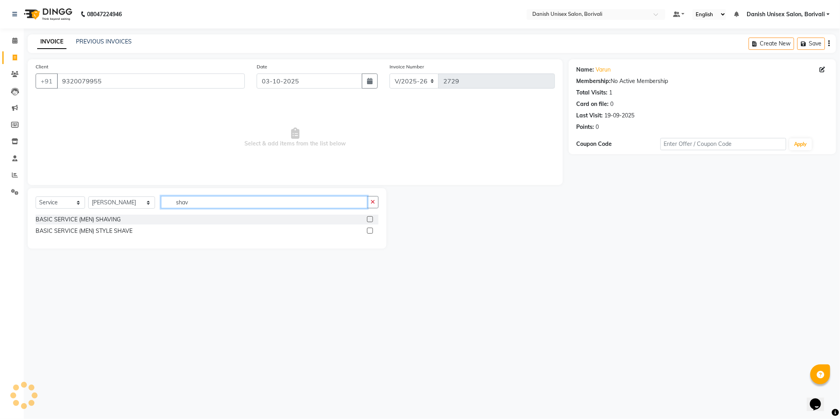
type input "shav"
click at [370, 229] on label at bounding box center [370, 231] width 6 height 6
click at [370, 229] on input "checkbox" at bounding box center [369, 231] width 5 height 5
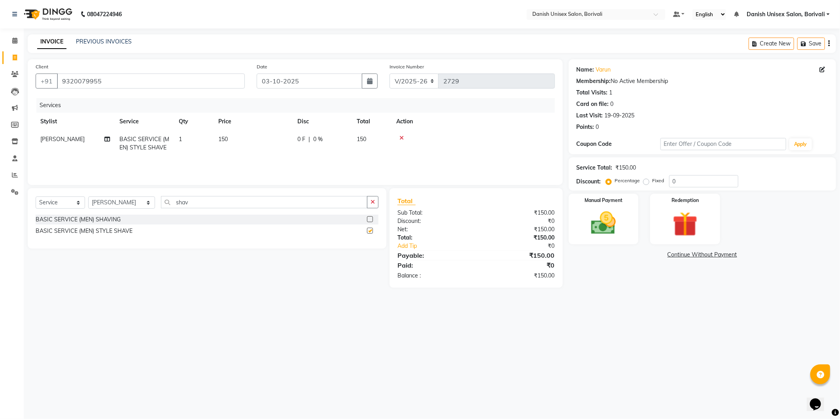
checkbox input "false"
click at [630, 231] on div "Manual Payment" at bounding box center [603, 219] width 73 height 53
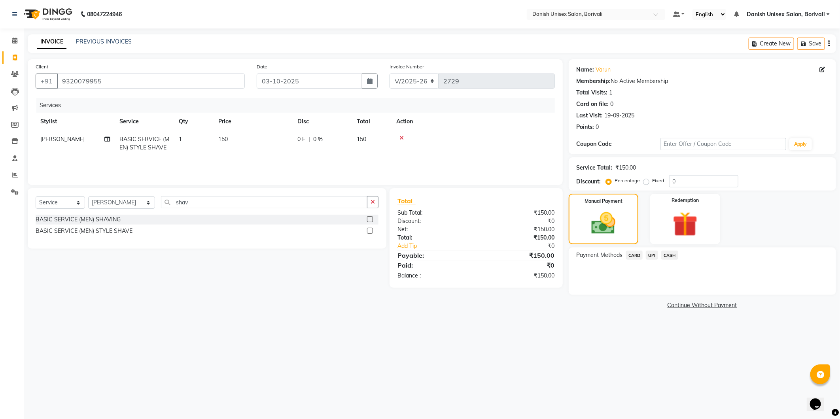
click at [669, 253] on span "CASH" at bounding box center [670, 255] width 17 height 9
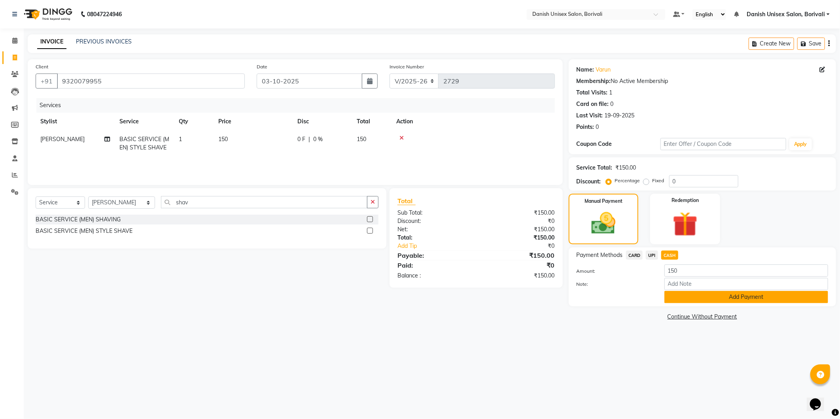
click at [682, 297] on button "Add Payment" at bounding box center [747, 297] width 164 height 12
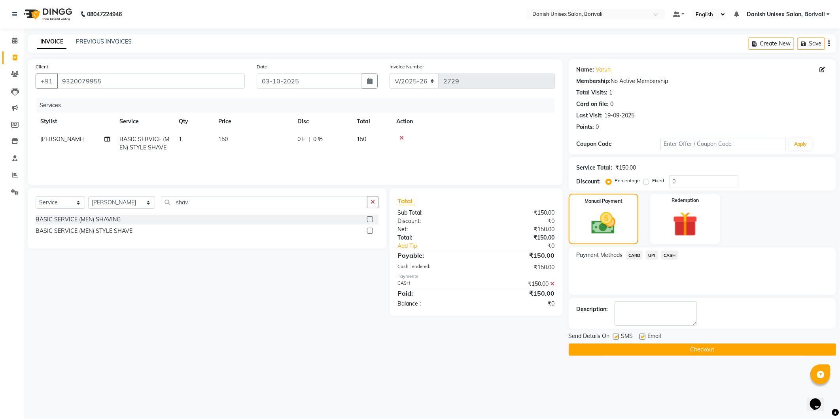
click at [674, 347] on button "Checkout" at bounding box center [702, 350] width 267 height 12
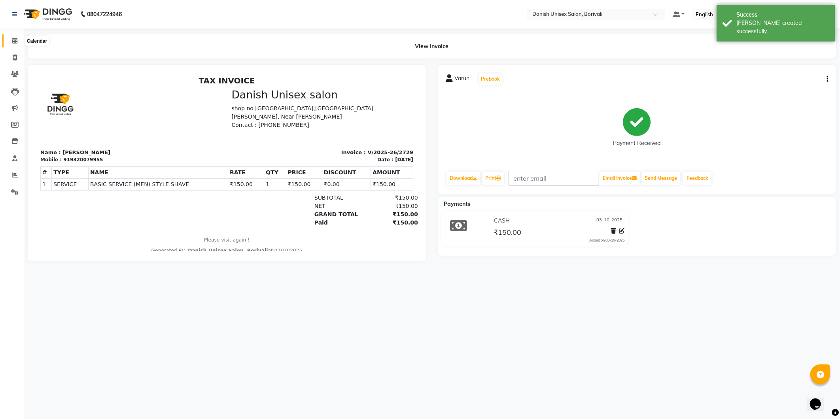
click at [13, 37] on span at bounding box center [15, 40] width 14 height 9
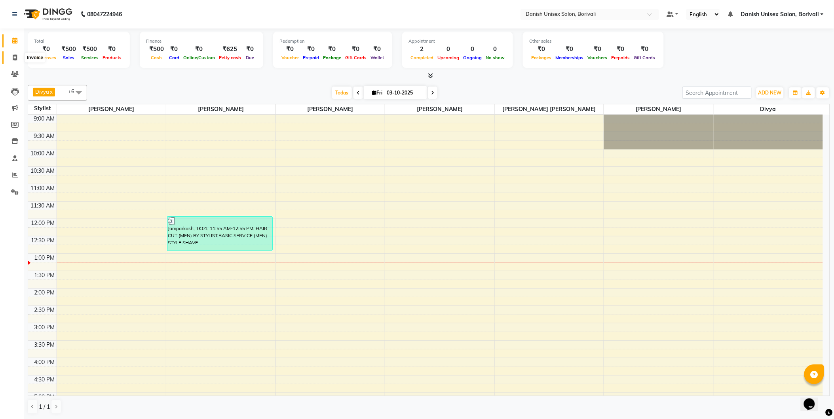
click at [15, 56] on icon at bounding box center [15, 58] width 4 height 6
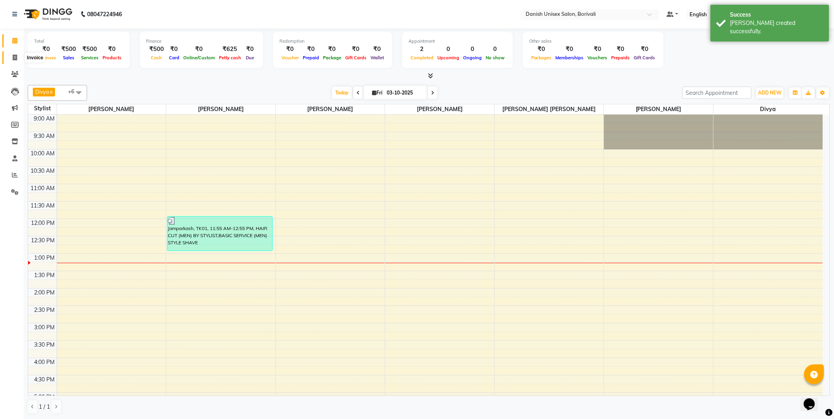
select select "service"
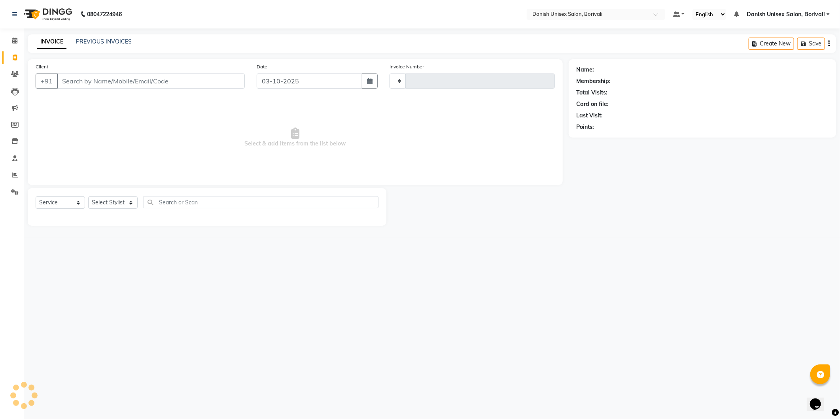
type input "2730"
select select "7068"
click at [173, 85] on input "Client" at bounding box center [151, 81] width 188 height 15
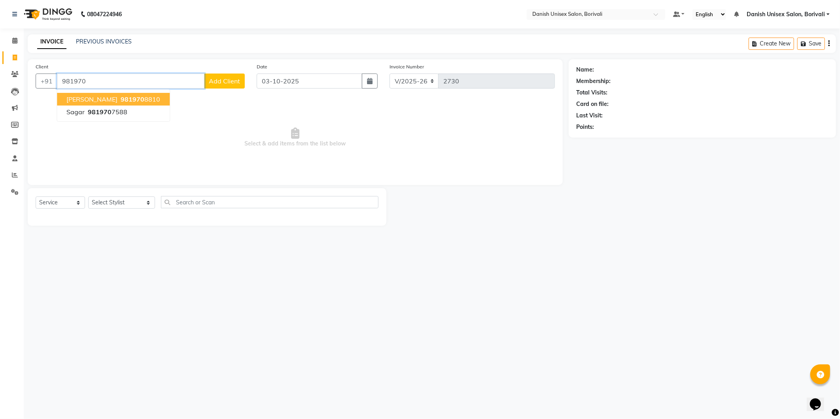
click at [119, 97] on ngb-highlight "981970 8810" at bounding box center [139, 99] width 41 height 8
type input "9819708810"
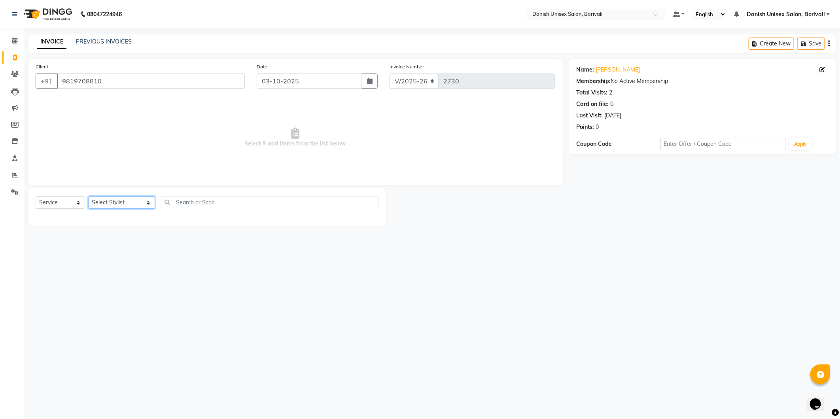
click at [114, 207] on select "Select Stylist [PERSON_NAME] Bheem [PERSON_NAME] Danish Unisex Salon, [PERSON_N…" at bounding box center [121, 203] width 67 height 12
select select "58926"
click at [88, 197] on select "Select Stylist [PERSON_NAME] Bheem [PERSON_NAME] Danish Unisex Salon, [PERSON_N…" at bounding box center [121, 203] width 67 height 12
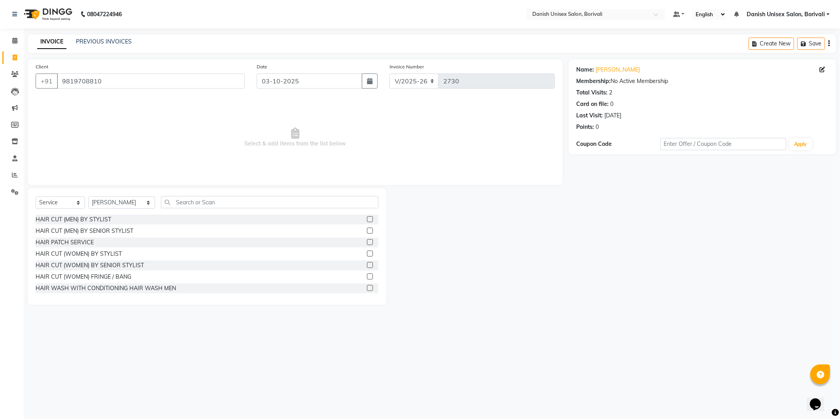
click at [367, 220] on label at bounding box center [370, 219] width 6 height 6
click at [367, 220] on input "checkbox" at bounding box center [369, 219] width 5 height 5
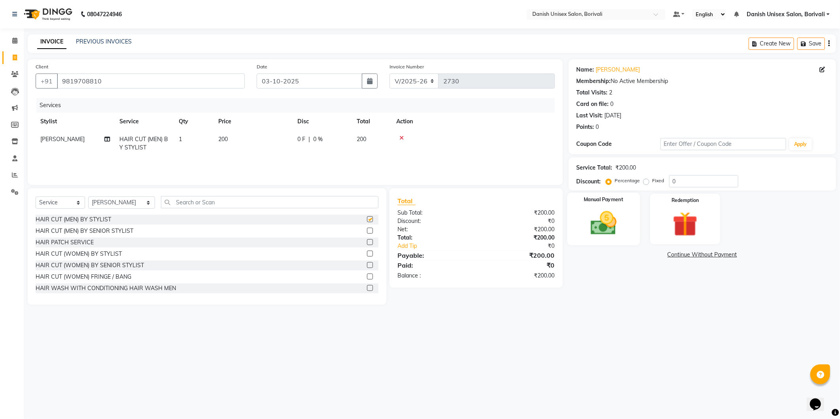
checkbox input "false"
click at [625, 235] on div "Manual Payment" at bounding box center [603, 219] width 73 height 53
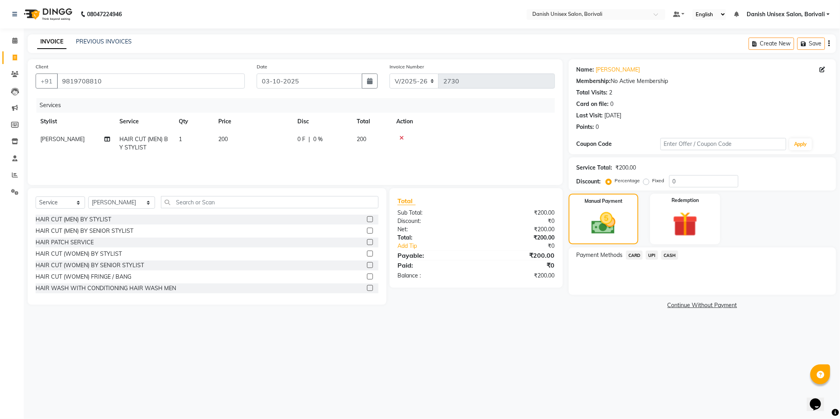
click at [665, 253] on span "CASH" at bounding box center [670, 255] width 17 height 9
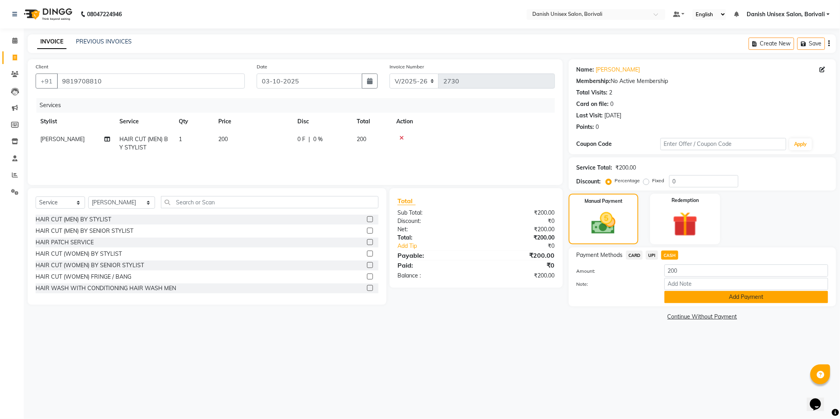
click at [688, 300] on button "Add Payment" at bounding box center [747, 297] width 164 height 12
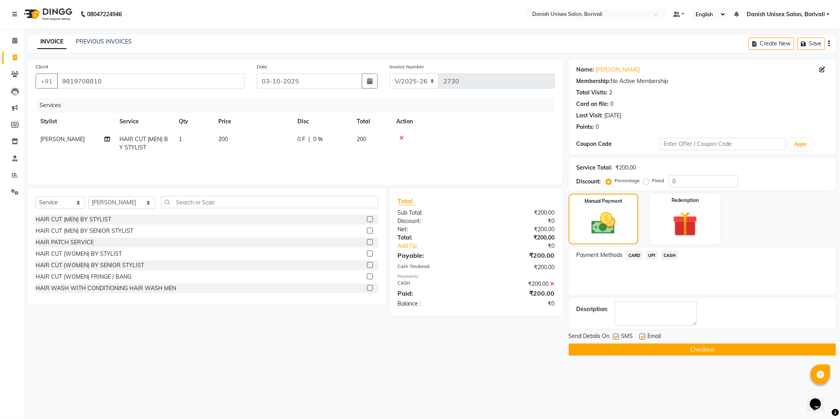
click at [690, 349] on button "Checkout" at bounding box center [702, 350] width 267 height 12
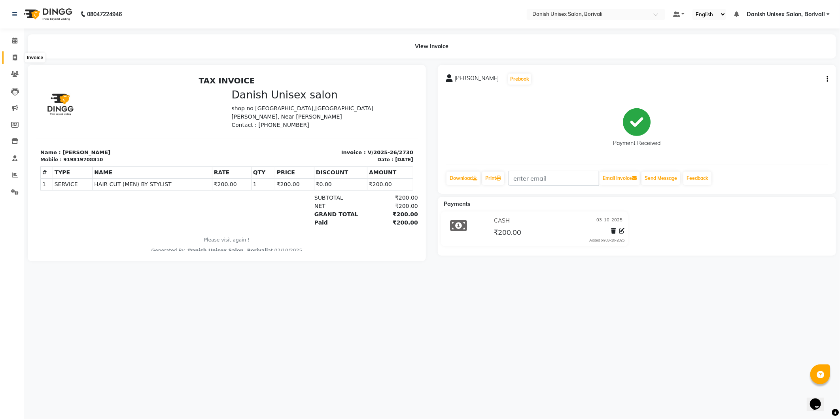
click at [15, 53] on span at bounding box center [15, 57] width 14 height 9
select select "service"
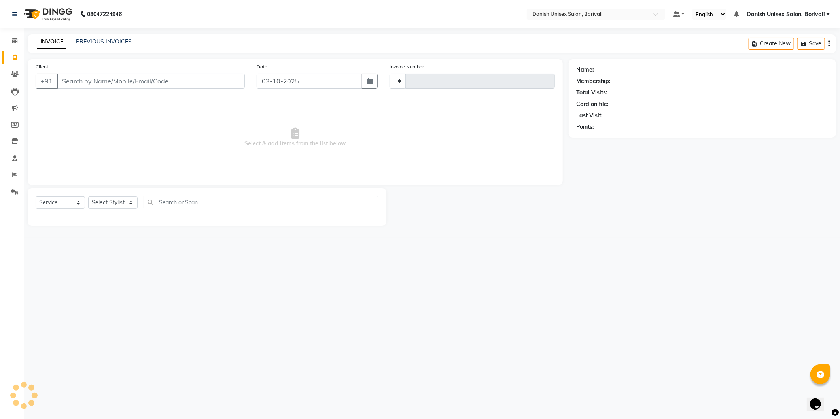
type input "2731"
select select "7068"
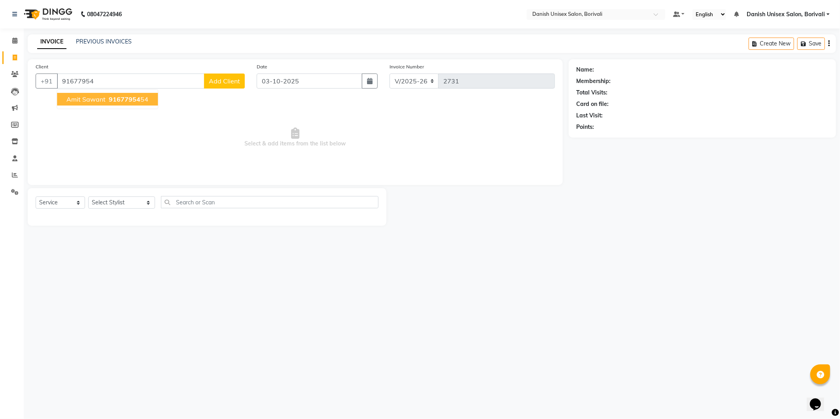
click at [74, 97] on span "Amit Sawant" at bounding box center [85, 99] width 39 height 8
type input "9167795454"
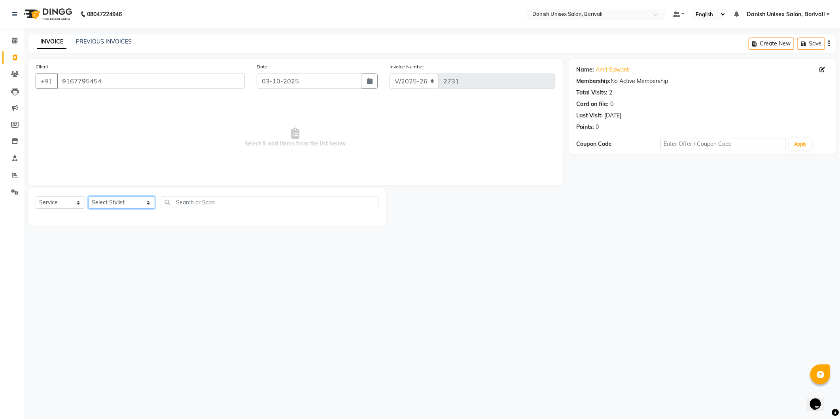
click at [118, 202] on select "Select Stylist [PERSON_NAME] Bheem [PERSON_NAME] Danish Unisex Salon, [PERSON_N…" at bounding box center [121, 203] width 67 height 12
select select "93636"
click at [88, 197] on select "Select Stylist [PERSON_NAME] Bheem [PERSON_NAME] Danish Unisex Salon, [PERSON_N…" at bounding box center [121, 203] width 67 height 12
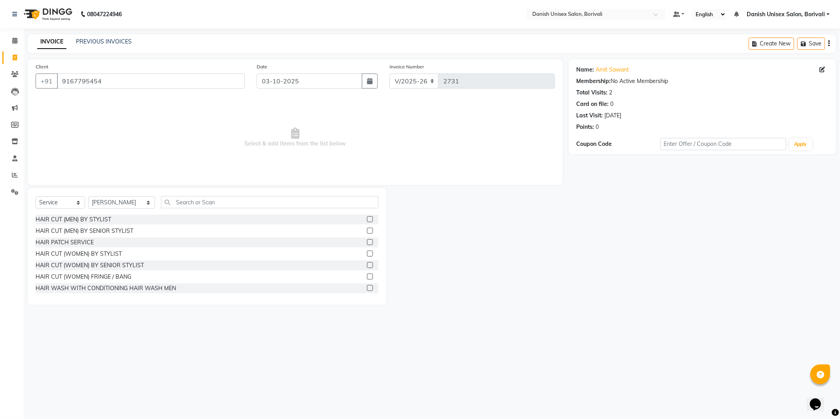
click at [367, 218] on label at bounding box center [370, 219] width 6 height 6
click at [367, 218] on input "checkbox" at bounding box center [369, 219] width 5 height 5
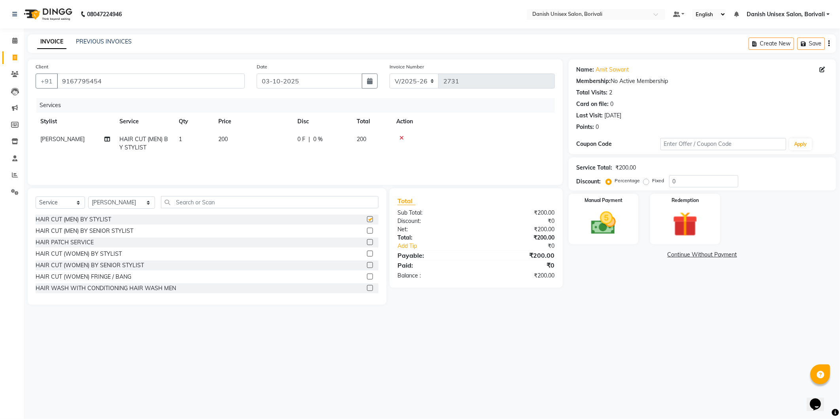
checkbox input "false"
click at [252, 204] on input "text" at bounding box center [270, 202] width 218 height 12
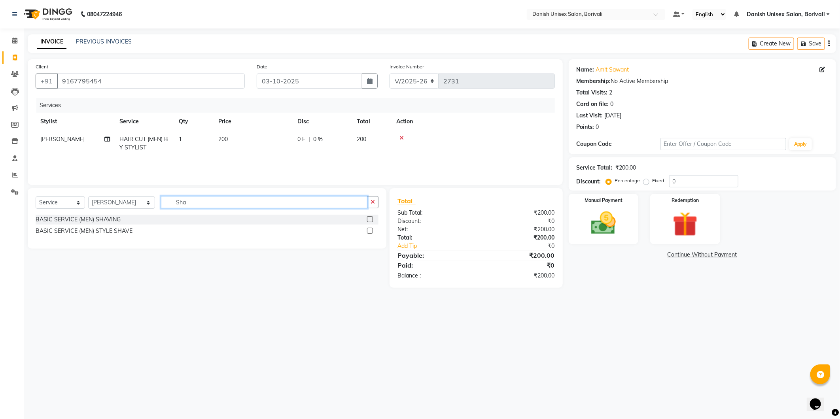
type input "Sha"
click at [370, 218] on label at bounding box center [370, 219] width 6 height 6
click at [370, 218] on input "checkbox" at bounding box center [369, 219] width 5 height 5
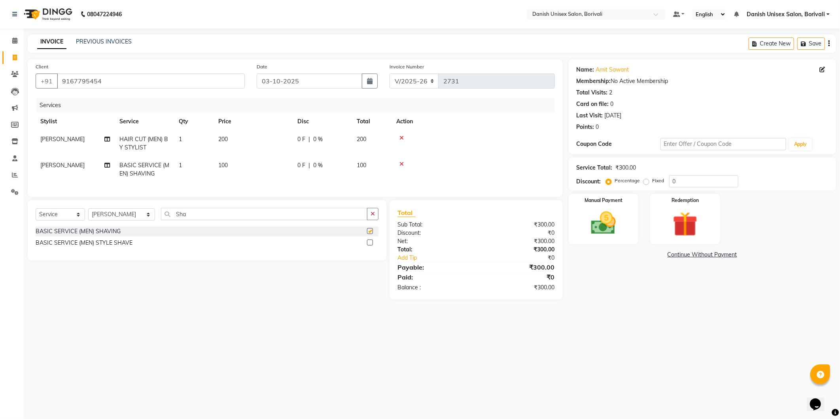
checkbox input "false"
click at [620, 224] on img at bounding box center [604, 224] width 42 height 30
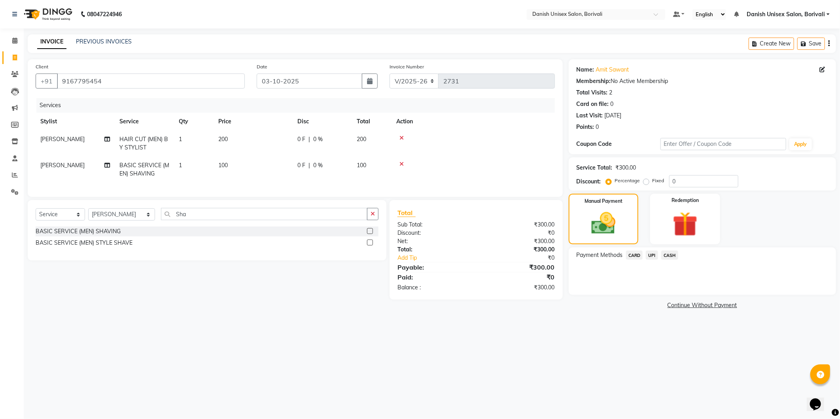
click at [673, 254] on span "CASH" at bounding box center [670, 255] width 17 height 9
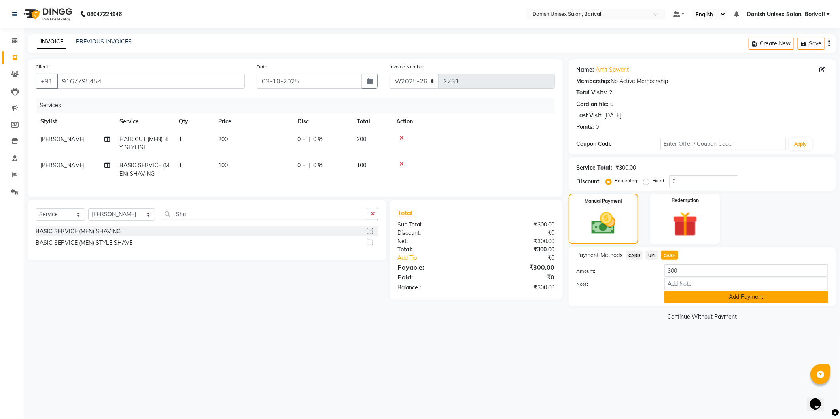
click at [703, 293] on button "Add Payment" at bounding box center [747, 297] width 164 height 12
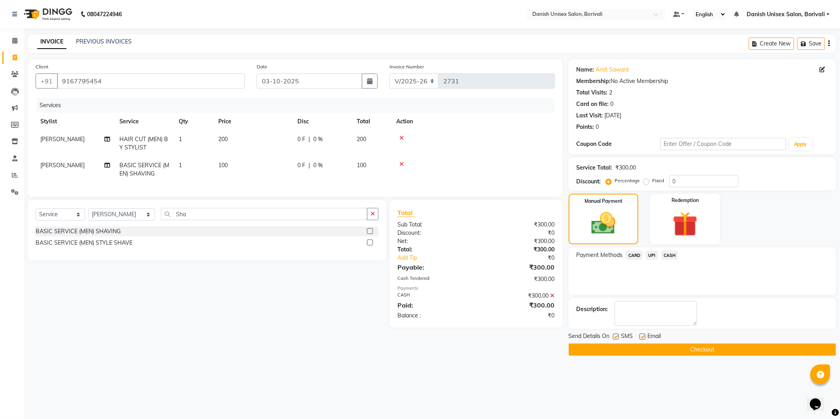
click at [700, 348] on button "Checkout" at bounding box center [702, 350] width 267 height 12
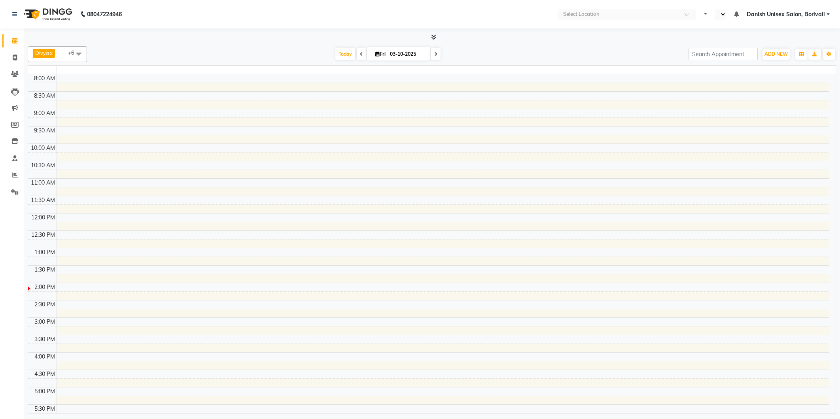
select select "en"
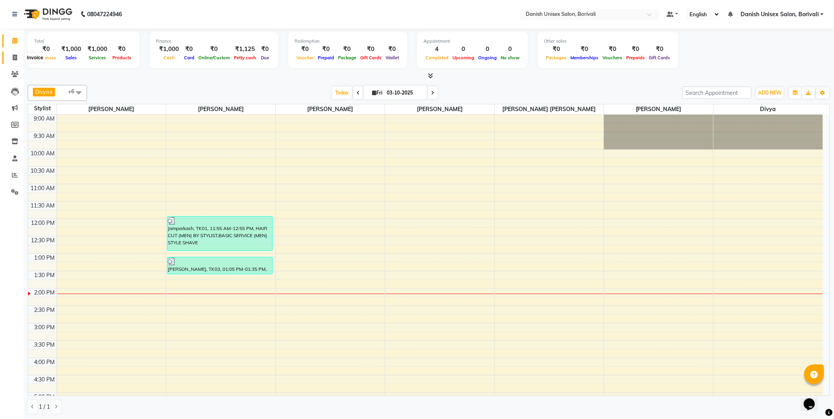
click at [14, 60] on icon at bounding box center [15, 58] width 4 height 6
select select "service"
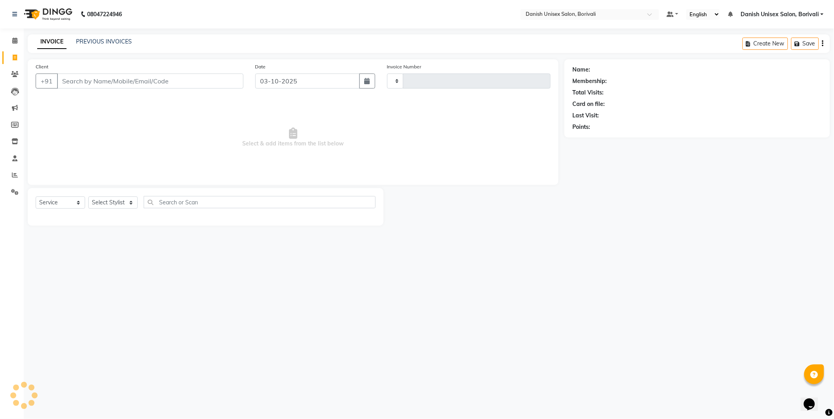
type input "2732"
select select "7068"
click at [88, 80] on input "Client" at bounding box center [151, 81] width 188 height 15
type input "8169117174"
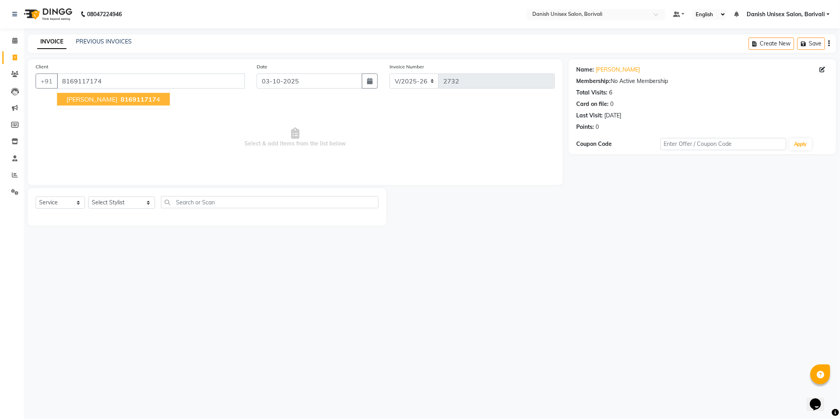
click at [121, 100] on span "816911717" at bounding box center [139, 99] width 36 height 8
click at [139, 203] on select "Select Stylist [PERSON_NAME] Bheem [PERSON_NAME] Danish Unisex Salon, [PERSON_N…" at bounding box center [121, 203] width 67 height 12
select select "91975"
click at [88, 197] on select "Select Stylist [PERSON_NAME] Bheem [PERSON_NAME] Danish Unisex Salon, [PERSON_N…" at bounding box center [121, 203] width 67 height 12
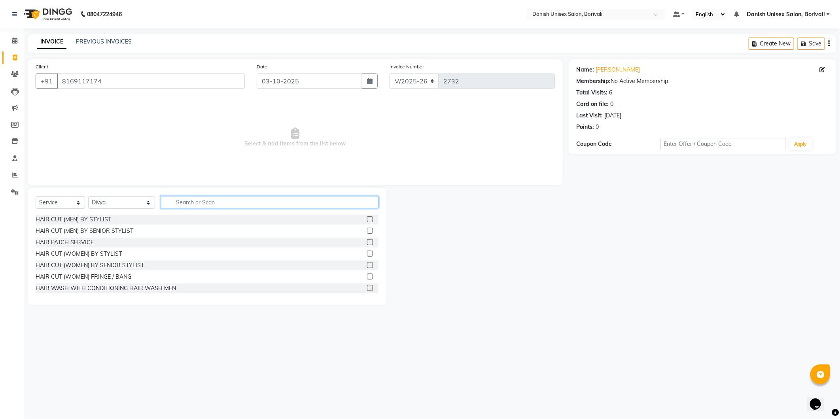
click at [184, 203] on input "text" at bounding box center [270, 202] width 218 height 12
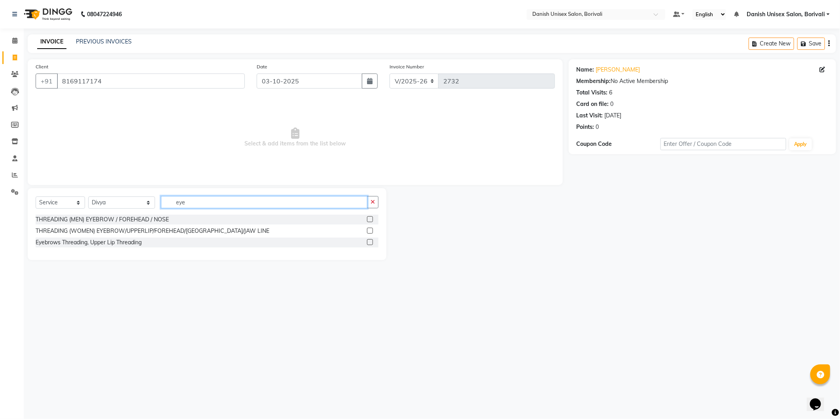
type input "eye"
click at [368, 231] on label at bounding box center [370, 231] width 6 height 6
click at [368, 231] on input "checkbox" at bounding box center [369, 231] width 5 height 5
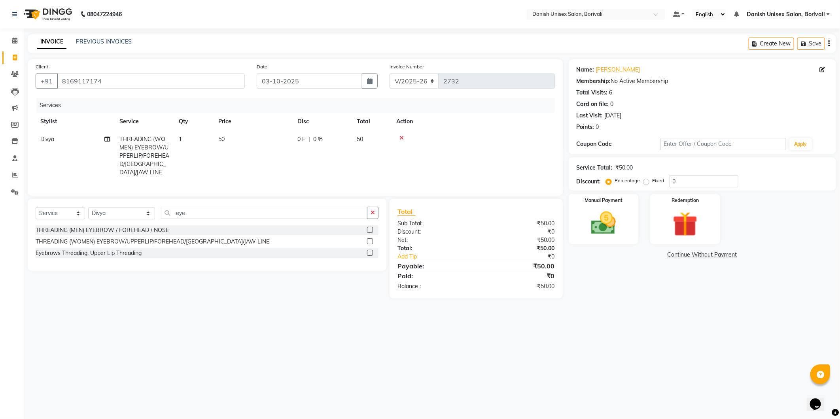
click at [370, 240] on label at bounding box center [370, 242] width 6 height 6
click at [370, 240] on input "checkbox" at bounding box center [369, 241] width 5 height 5
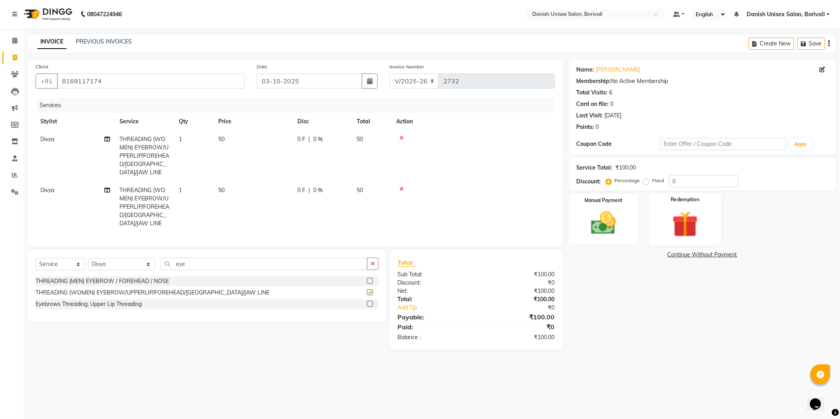
checkbox input "false"
click at [620, 216] on img at bounding box center [604, 224] width 42 height 30
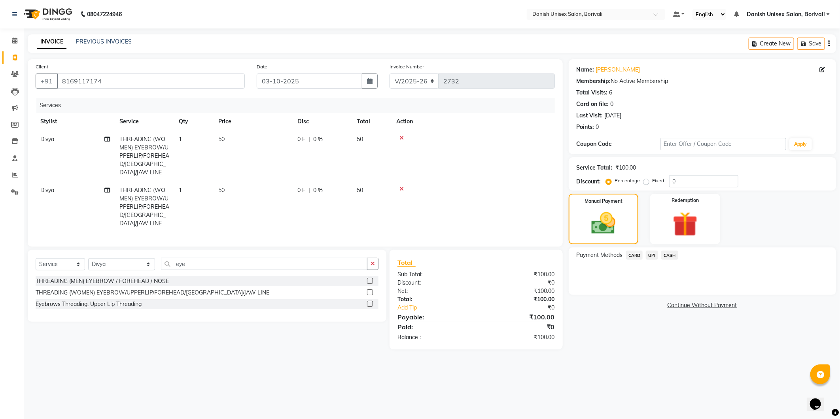
click at [670, 256] on span "CASH" at bounding box center [670, 255] width 17 height 9
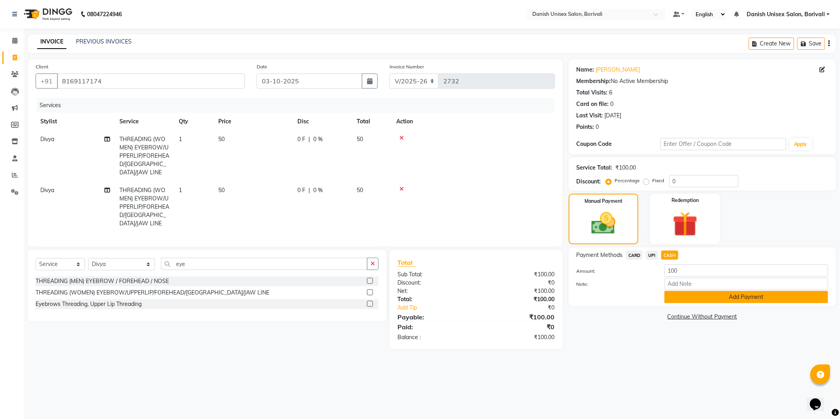
click at [694, 294] on button "Add Payment" at bounding box center [747, 297] width 164 height 12
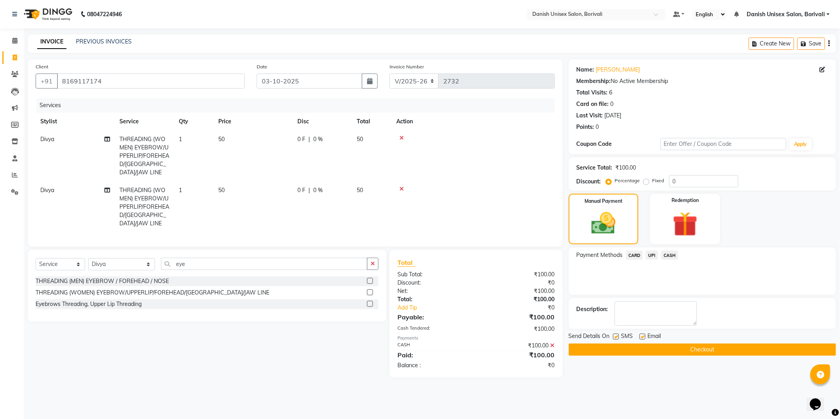
click at [670, 351] on button "Checkout" at bounding box center [702, 350] width 267 height 12
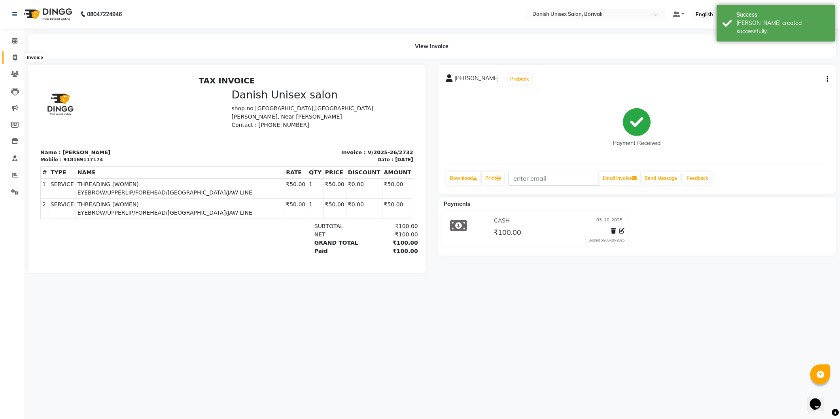
click at [15, 55] on icon at bounding box center [15, 58] width 4 height 6
select select "7068"
select select "service"
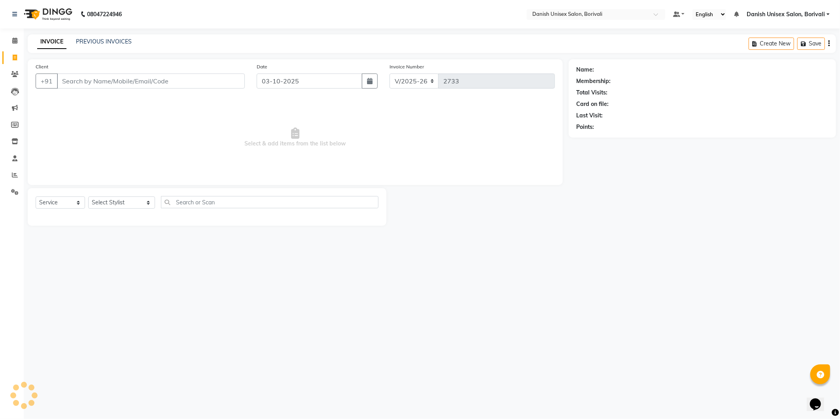
click at [353, 268] on div "08047224946 Select Location × Danish Unisex Salon, Borivali Default Panel My Pa…" at bounding box center [420, 209] width 840 height 419
click at [133, 83] on input "Client" at bounding box center [151, 81] width 188 height 15
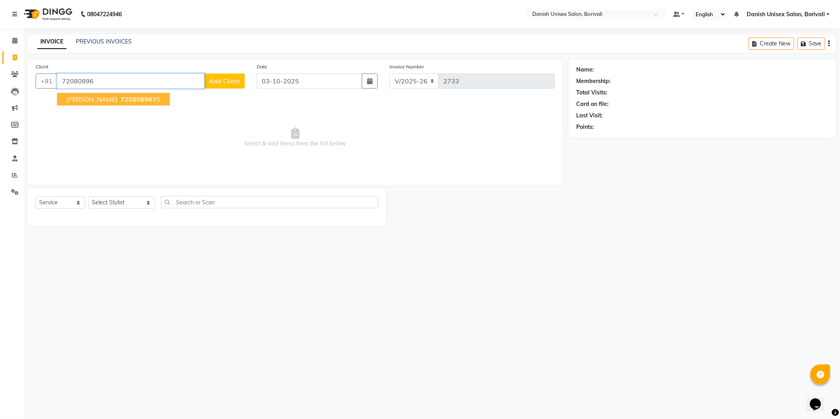
click at [142, 98] on span "72080896" at bounding box center [137, 99] width 32 height 8
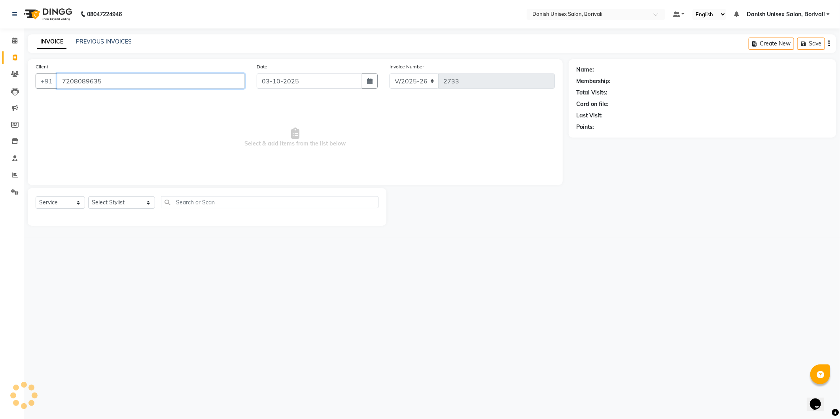
type input "7208089635"
click at [135, 201] on select "Select Stylist [PERSON_NAME] Bheem [PERSON_NAME] Danish Unisex Salon, [PERSON_N…" at bounding box center [121, 203] width 67 height 12
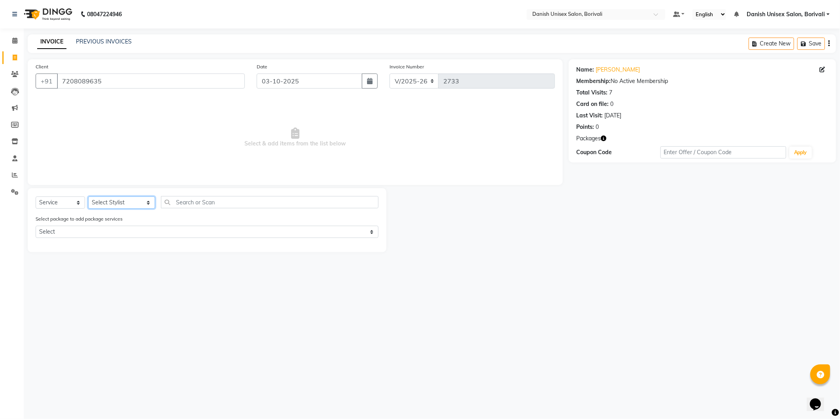
select select "91975"
click at [88, 197] on select "Select Stylist [PERSON_NAME] Bheem [PERSON_NAME] Danish Unisex Salon, [PERSON_N…" at bounding box center [121, 203] width 67 height 12
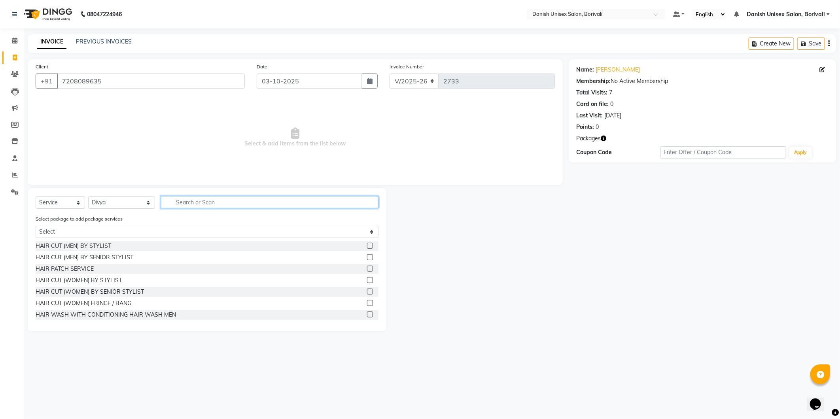
click at [205, 198] on input "text" at bounding box center [270, 202] width 218 height 12
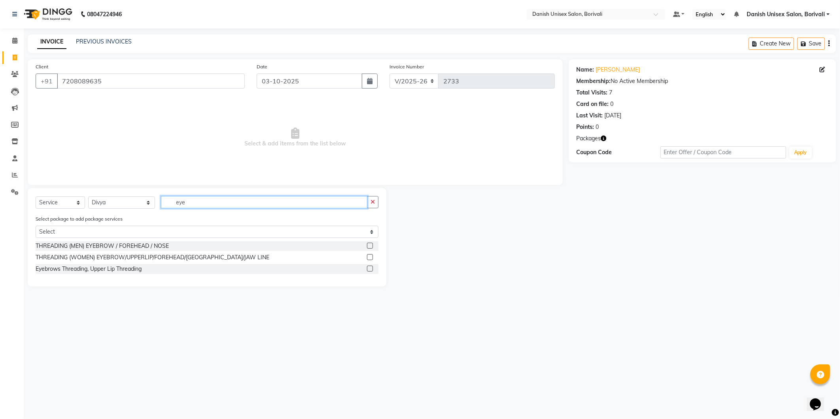
type input "eye"
click at [370, 258] on label at bounding box center [370, 257] width 6 height 6
click at [370, 258] on input "checkbox" at bounding box center [369, 257] width 5 height 5
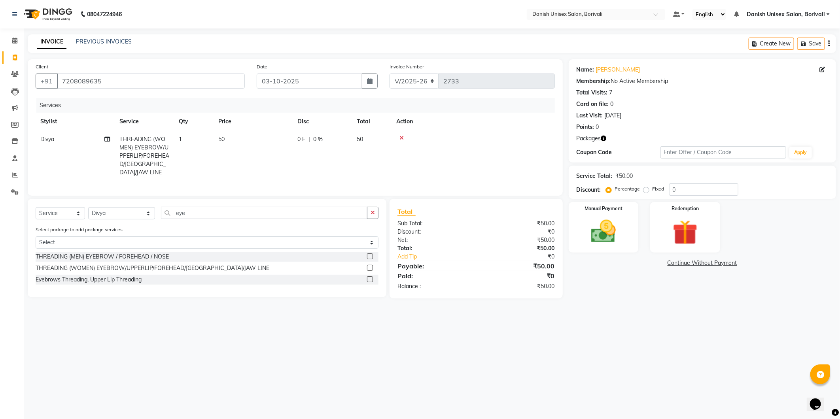
click at [369, 266] on label at bounding box center [370, 268] width 6 height 6
click at [369, 266] on input "checkbox" at bounding box center [369, 268] width 5 height 5
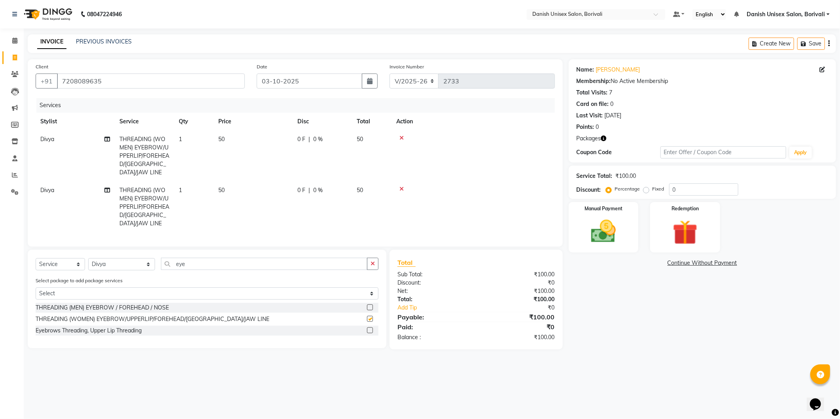
checkbox input "false"
click at [226, 258] on input "eye" at bounding box center [264, 264] width 207 height 12
type input "e"
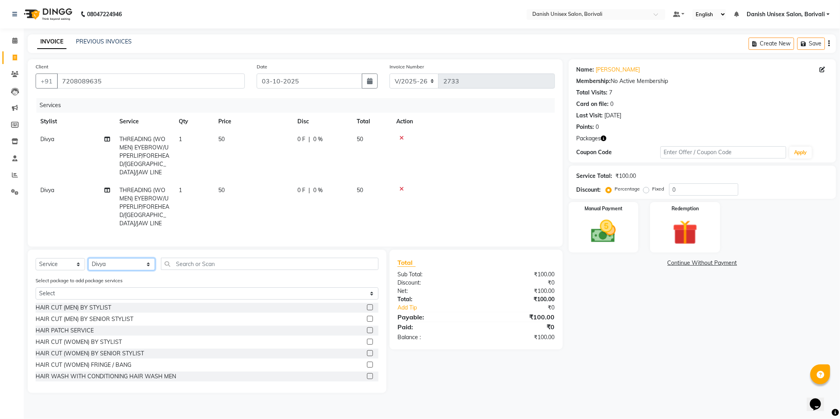
click at [139, 258] on select "Select Stylist [PERSON_NAME] Bheem [PERSON_NAME] Danish Unisex Salon, [PERSON_N…" at bounding box center [121, 264] width 67 height 12
select select "58927"
click at [88, 258] on select "Select Stylist [PERSON_NAME] Bheem [PERSON_NAME] Danish Unisex Salon, [PERSON_N…" at bounding box center [121, 264] width 67 height 12
click at [193, 258] on input "text" at bounding box center [270, 264] width 218 height 12
click at [367, 339] on label at bounding box center [370, 342] width 6 height 6
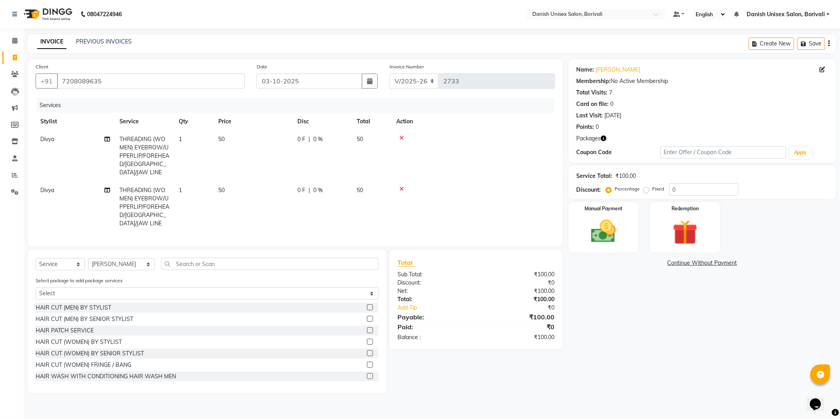
click at [367, 340] on input "checkbox" at bounding box center [369, 342] width 5 height 5
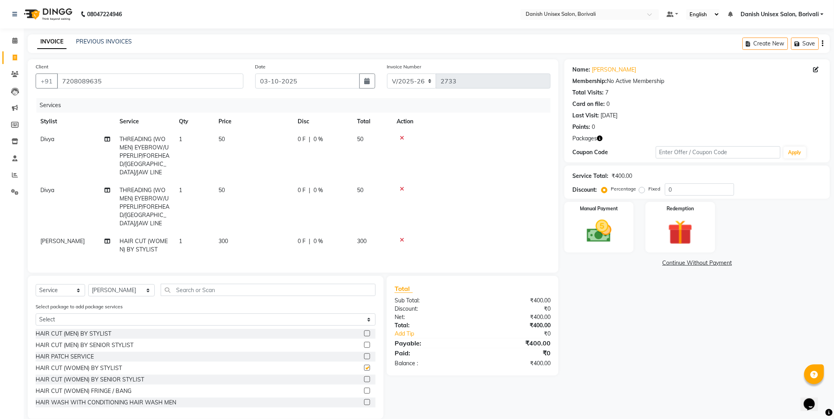
checkbox input "false"
click at [364, 367] on label at bounding box center [367, 370] width 6 height 6
click at [364, 368] on input "checkbox" at bounding box center [366, 370] width 5 height 5
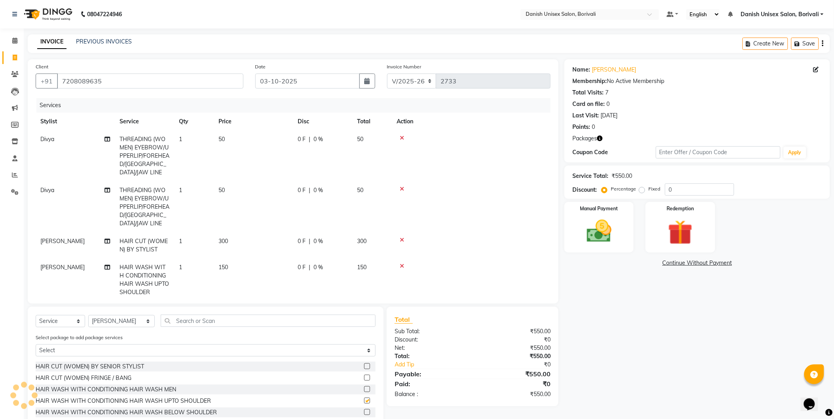
checkbox input "false"
click at [402, 259] on td at bounding box center [471, 280] width 159 height 43
click at [400, 263] on icon at bounding box center [402, 266] width 4 height 6
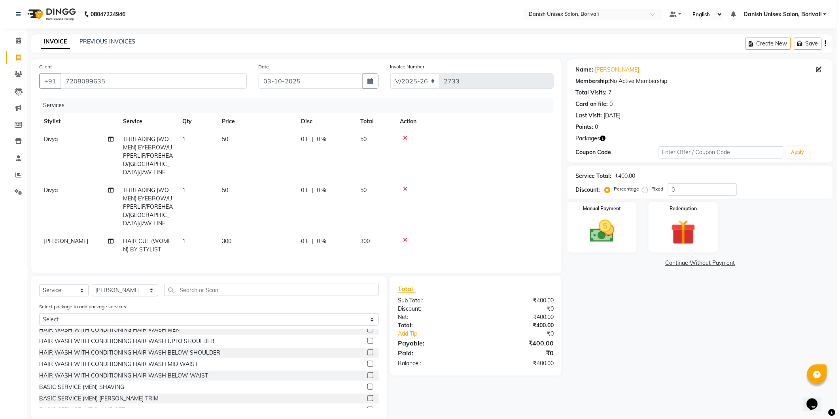
scroll to position [88, 0]
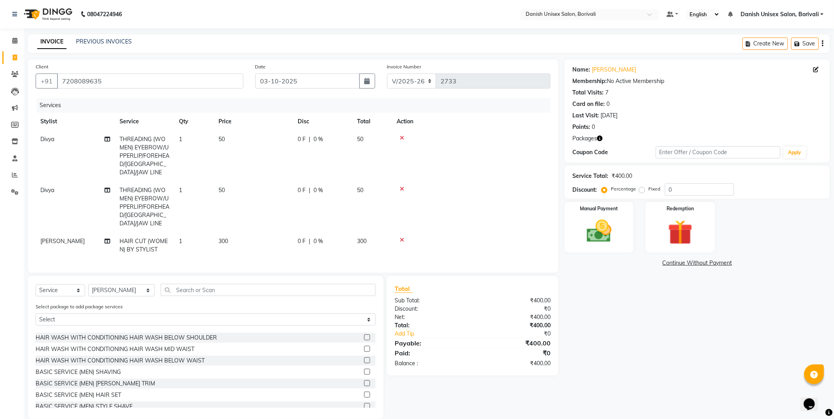
click at [364, 346] on label at bounding box center [367, 349] width 6 height 6
click at [364, 347] on input "checkbox" at bounding box center [366, 349] width 5 height 5
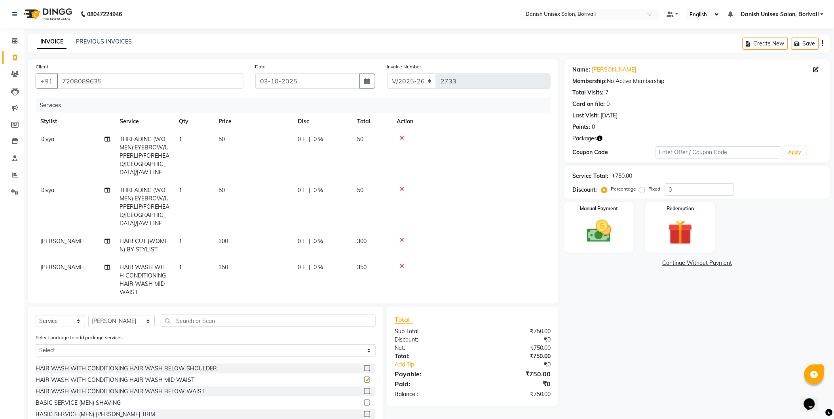
checkbox input "false"
click at [402, 263] on icon at bounding box center [402, 266] width 4 height 6
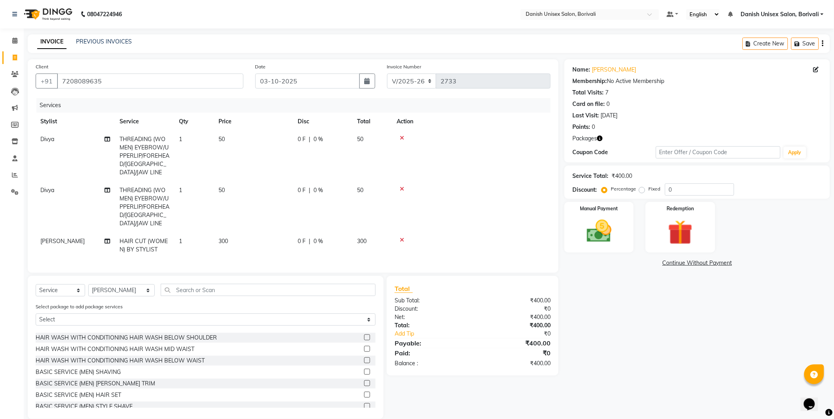
click at [364, 335] on label at bounding box center [367, 338] width 6 height 6
click at [364, 336] on input "checkbox" at bounding box center [366, 338] width 5 height 5
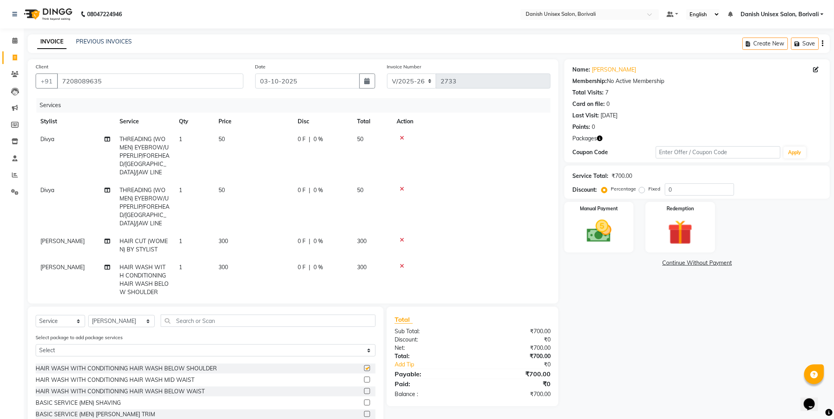
checkbox input "false"
click at [590, 250] on div "Manual Payment" at bounding box center [599, 227] width 72 height 53
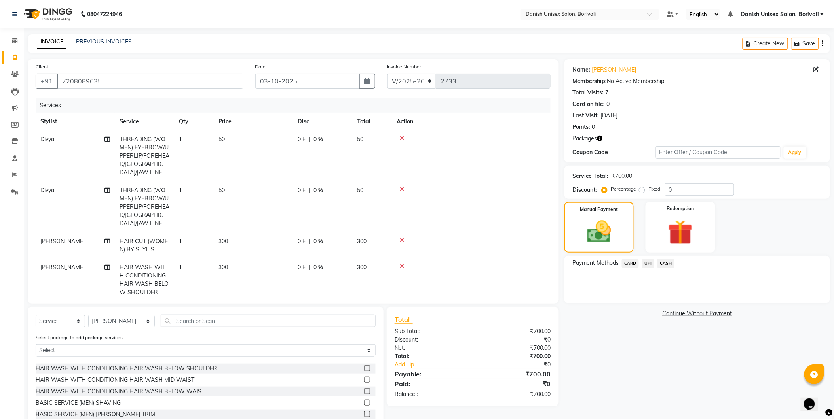
click at [646, 264] on span "UPI" at bounding box center [648, 263] width 12 height 9
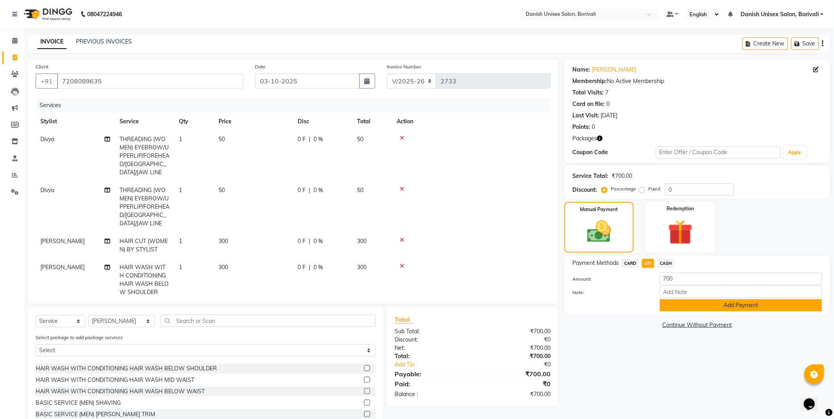
click at [716, 311] on button "Add Payment" at bounding box center [741, 306] width 162 height 12
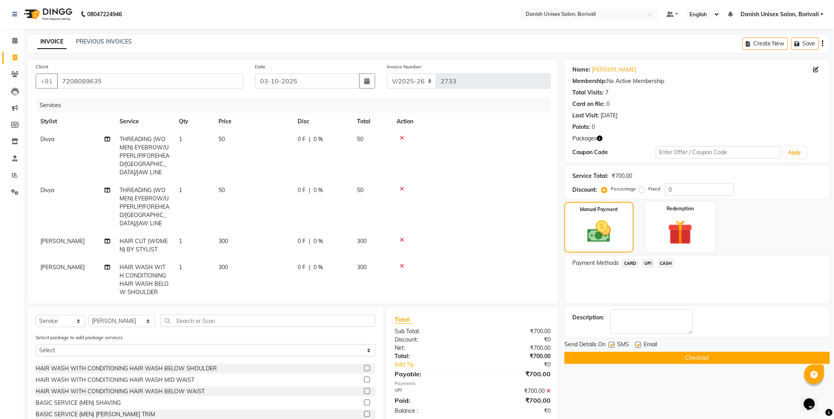
click at [712, 358] on button "Checkout" at bounding box center [696, 358] width 265 height 12
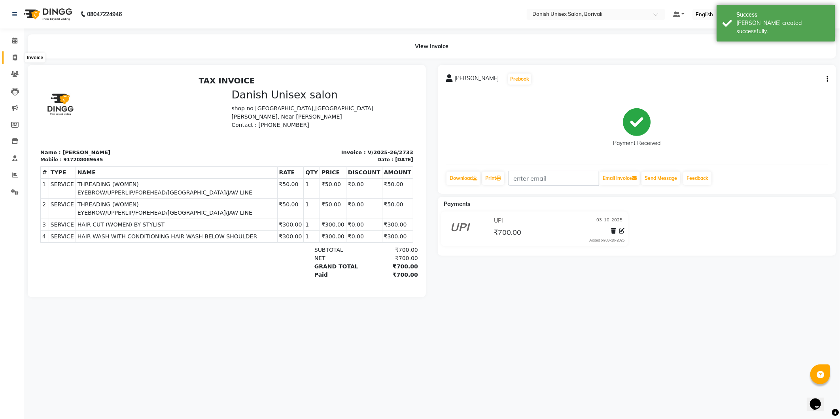
click at [13, 56] on icon at bounding box center [15, 58] width 4 height 6
select select "7068"
select select "service"
